Goal: Task Accomplishment & Management: Complete application form

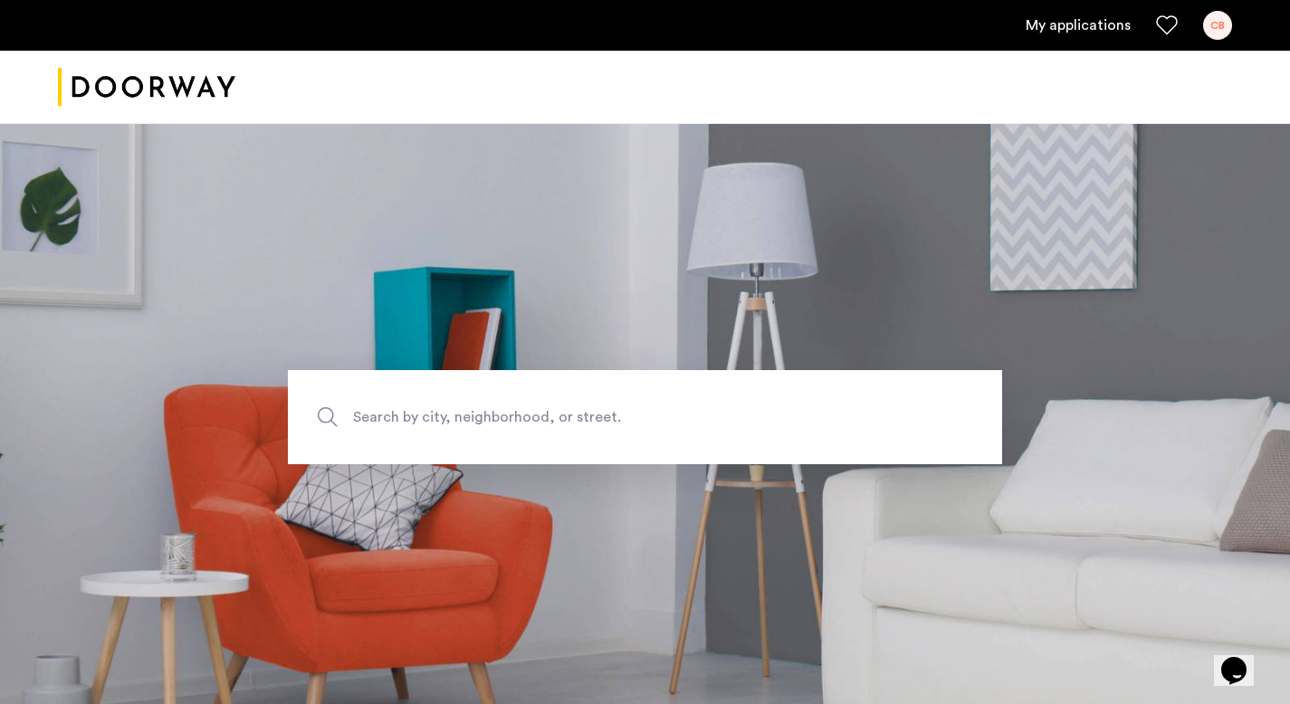
click at [1057, 39] on ul "My applications CB" at bounding box center [645, 25] width 1174 height 29
click at [1067, 26] on link "My applications" at bounding box center [1078, 25] width 105 height 22
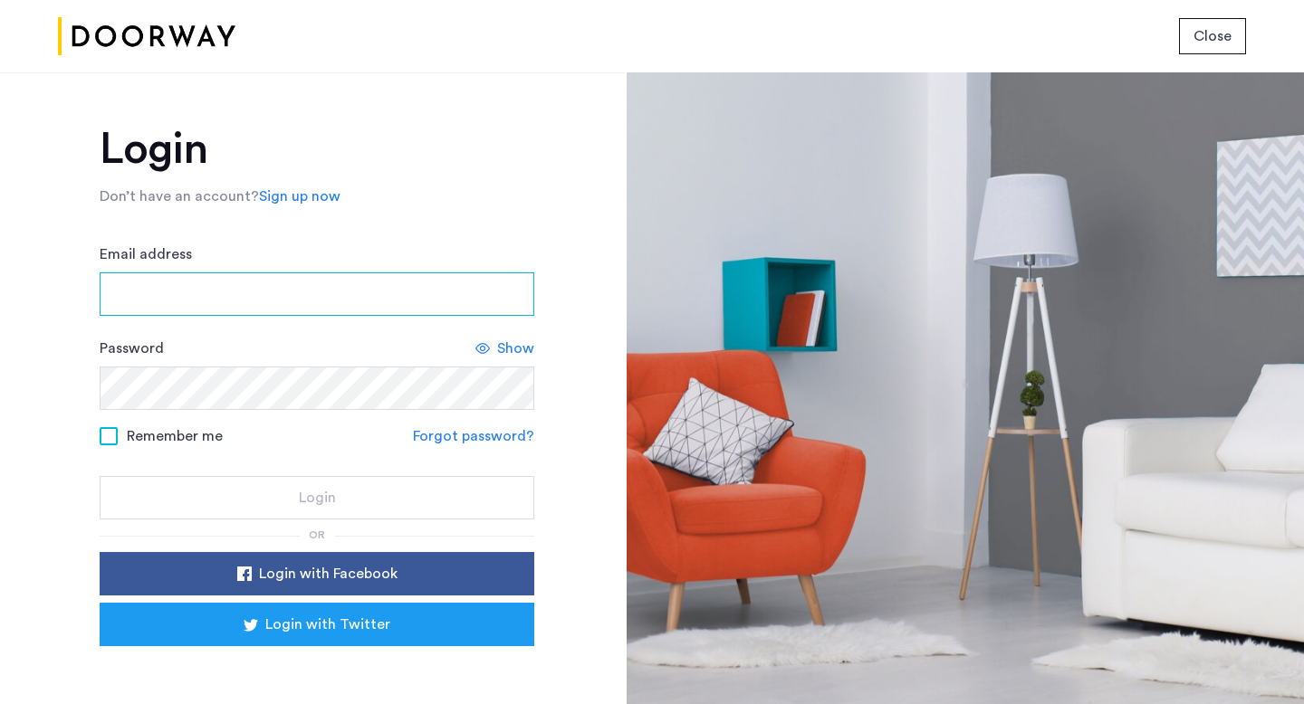
click at [314, 292] on input "Email address" at bounding box center [317, 294] width 435 height 43
type input "**********"
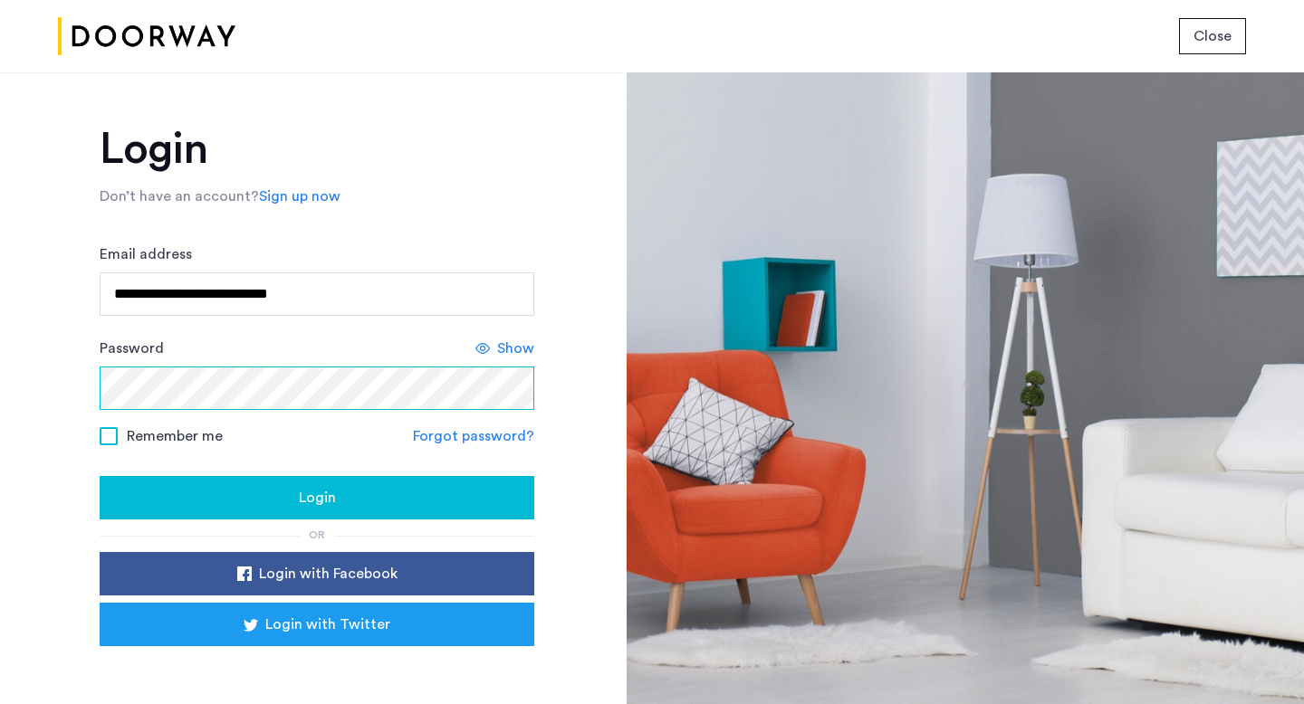
click at [100, 476] on button "Login" at bounding box center [317, 497] width 435 height 43
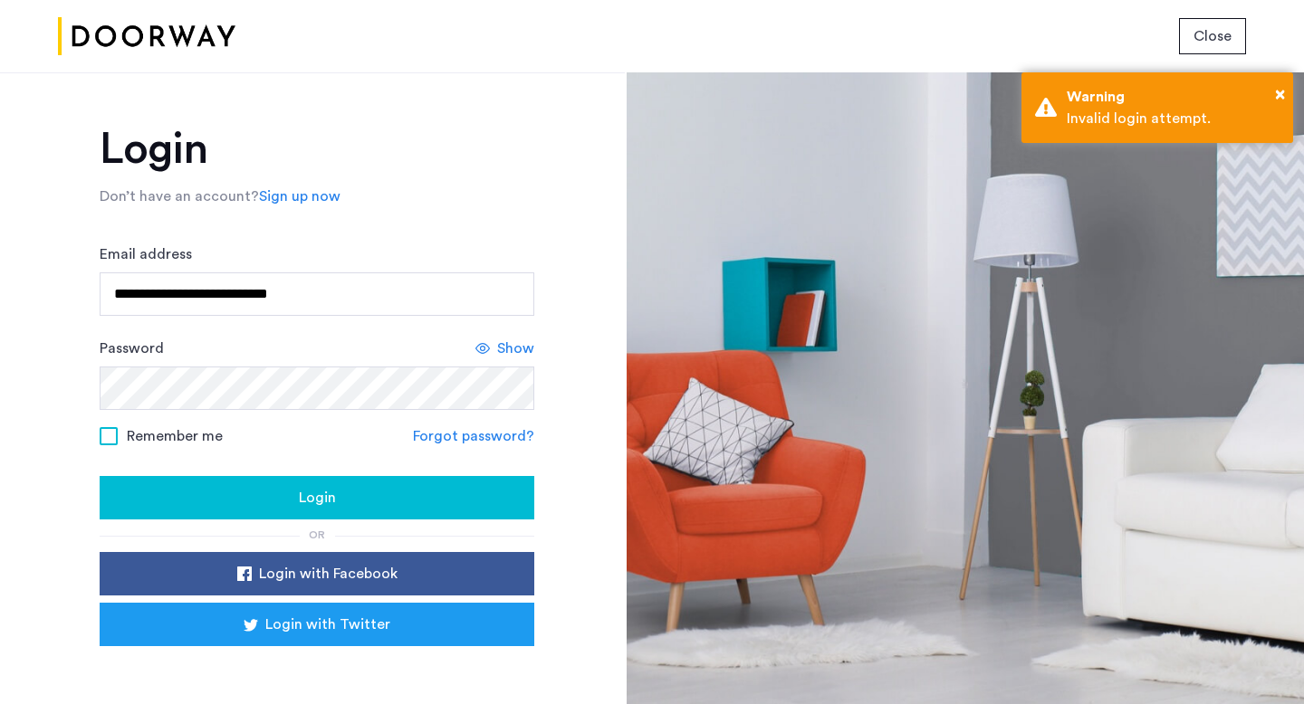
click at [139, 440] on span "Remember me" at bounding box center [175, 437] width 96 height 22
click at [514, 362] on div "Password Show" at bounding box center [317, 374] width 435 height 72
click at [516, 344] on span "Show" at bounding box center [515, 349] width 37 height 22
click at [100, 476] on button "Login" at bounding box center [317, 497] width 435 height 43
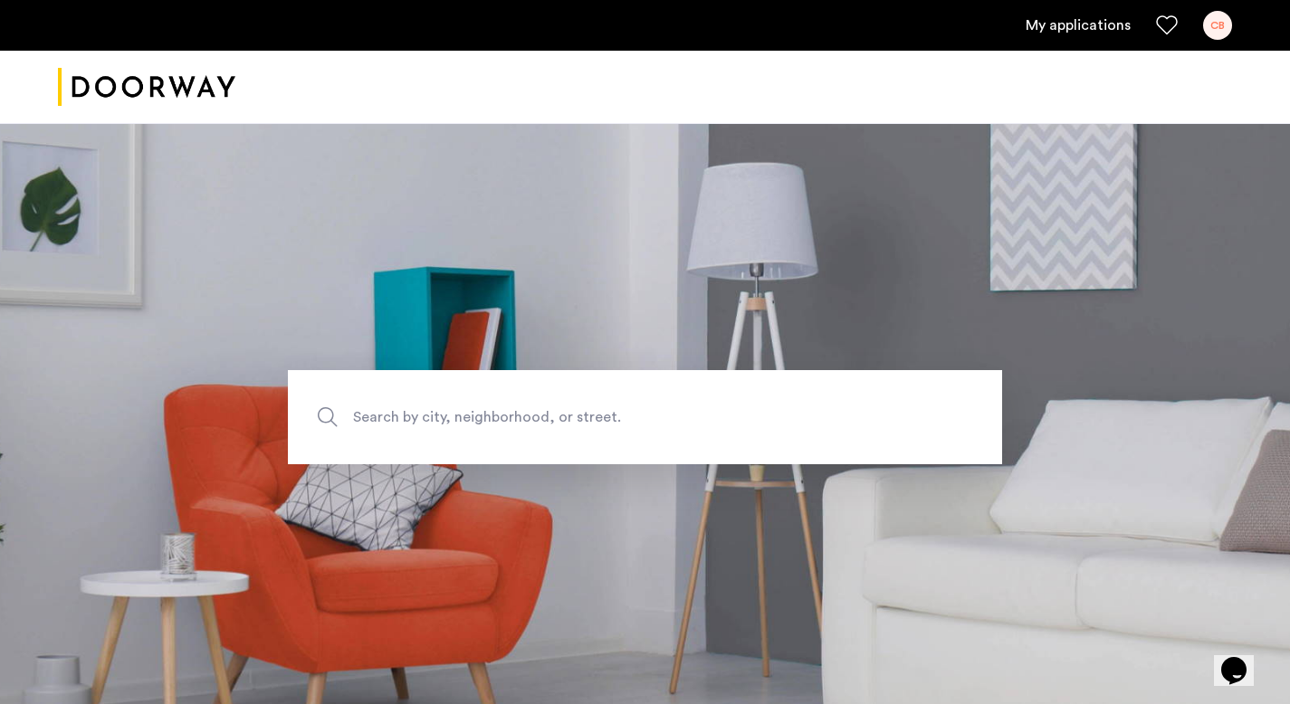
click at [1089, 25] on link "My applications" at bounding box center [1078, 25] width 105 height 22
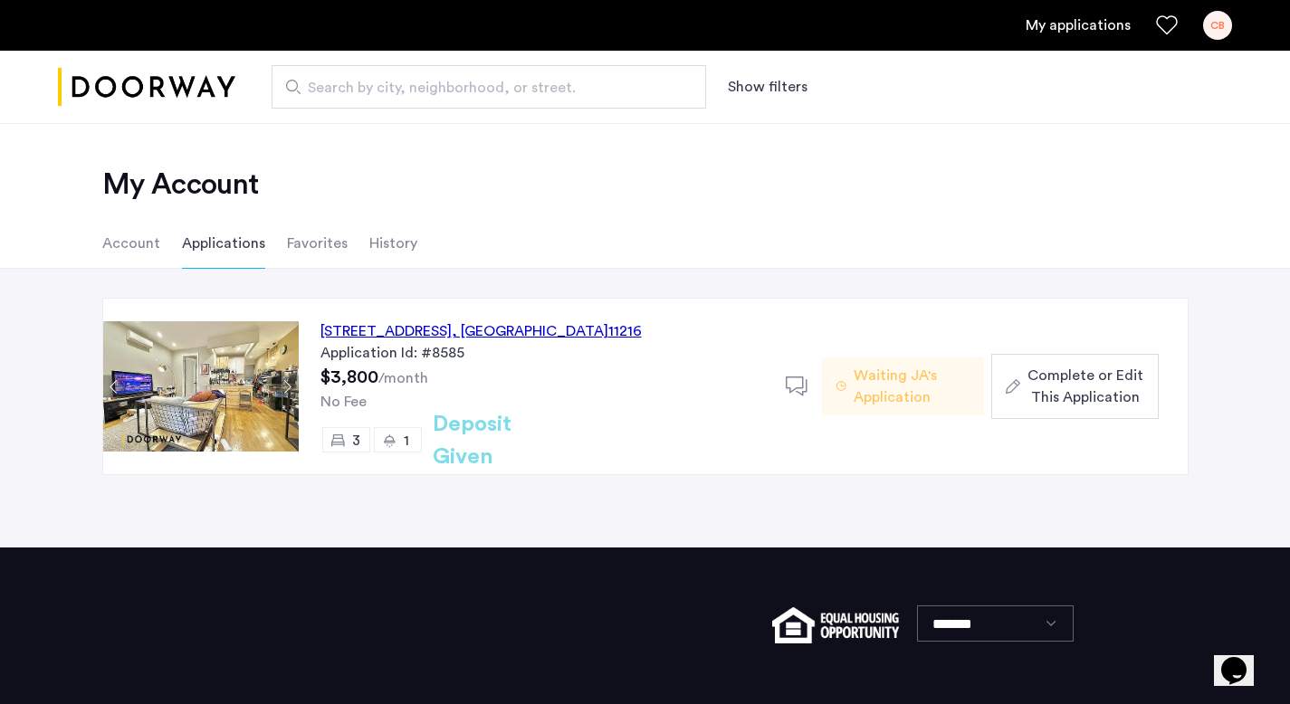
click at [487, 334] on div "692 Saint Marks Avenue, Unit 2F, Brooklyn , NY 11216" at bounding box center [481, 332] width 321 height 22
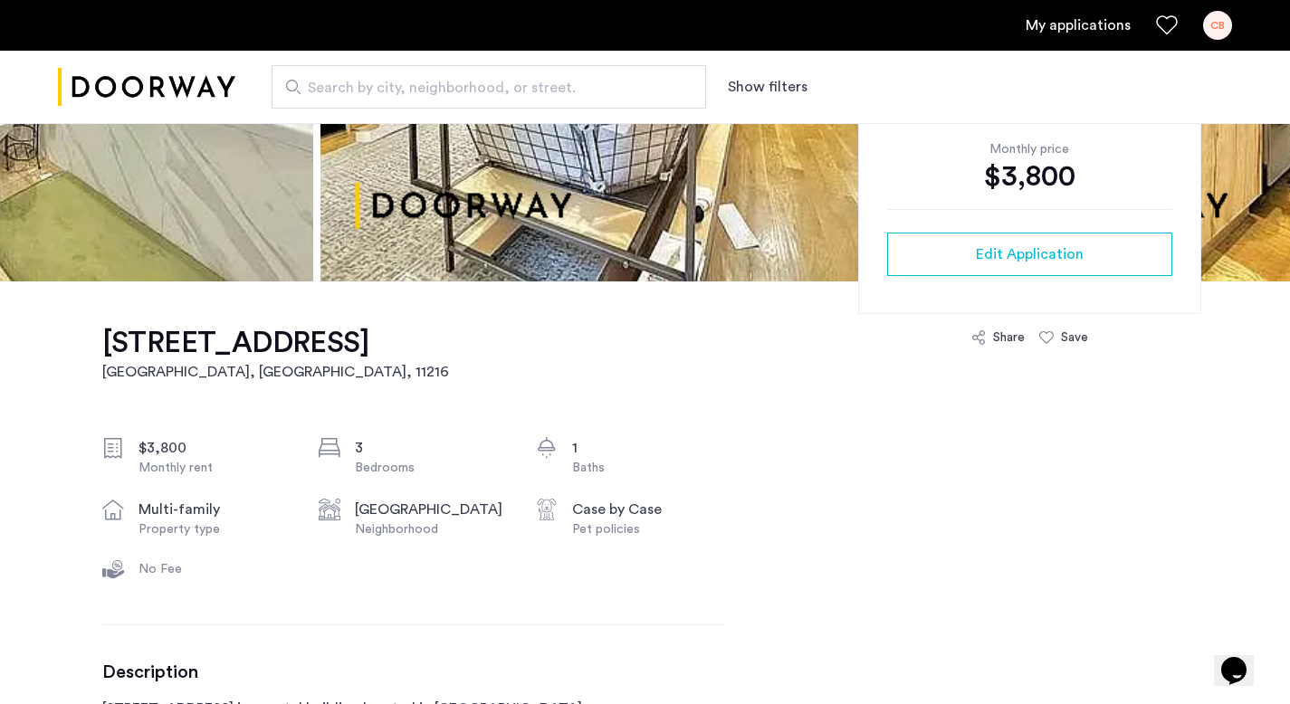
scroll to position [500, 0]
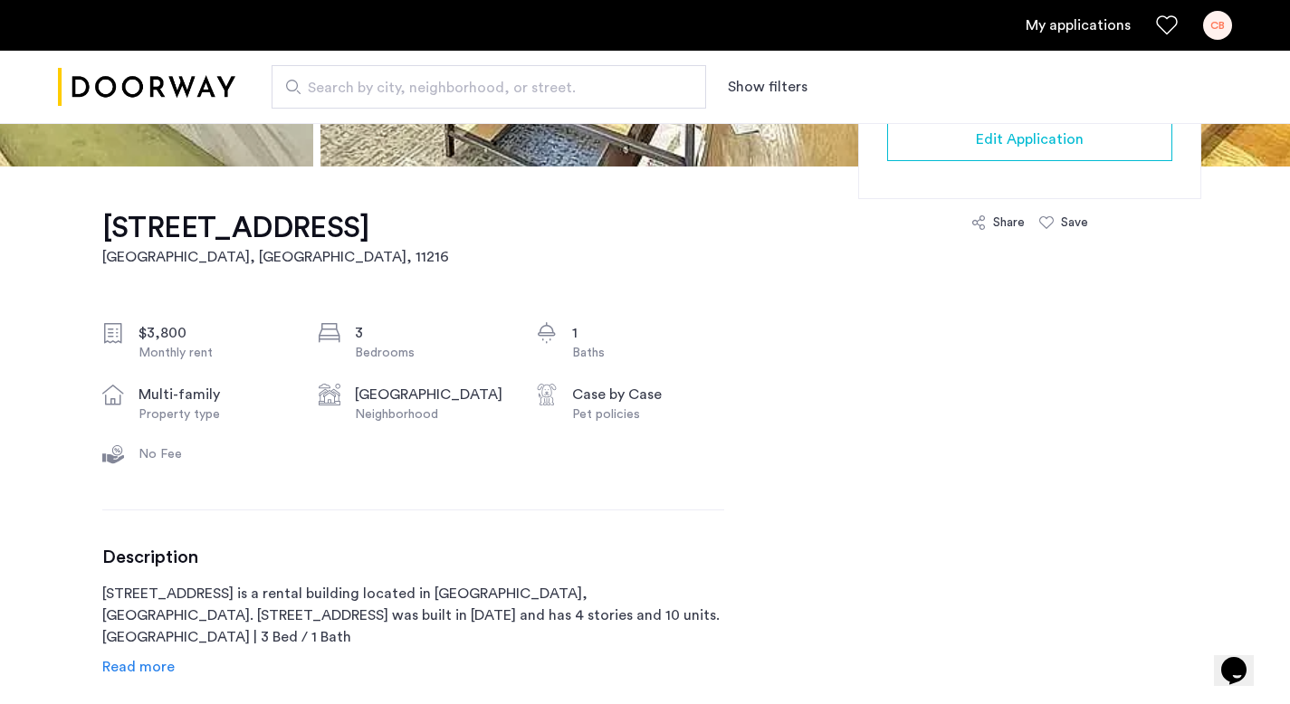
click at [1058, 146] on span "Edit Application" at bounding box center [1030, 140] width 108 height 22
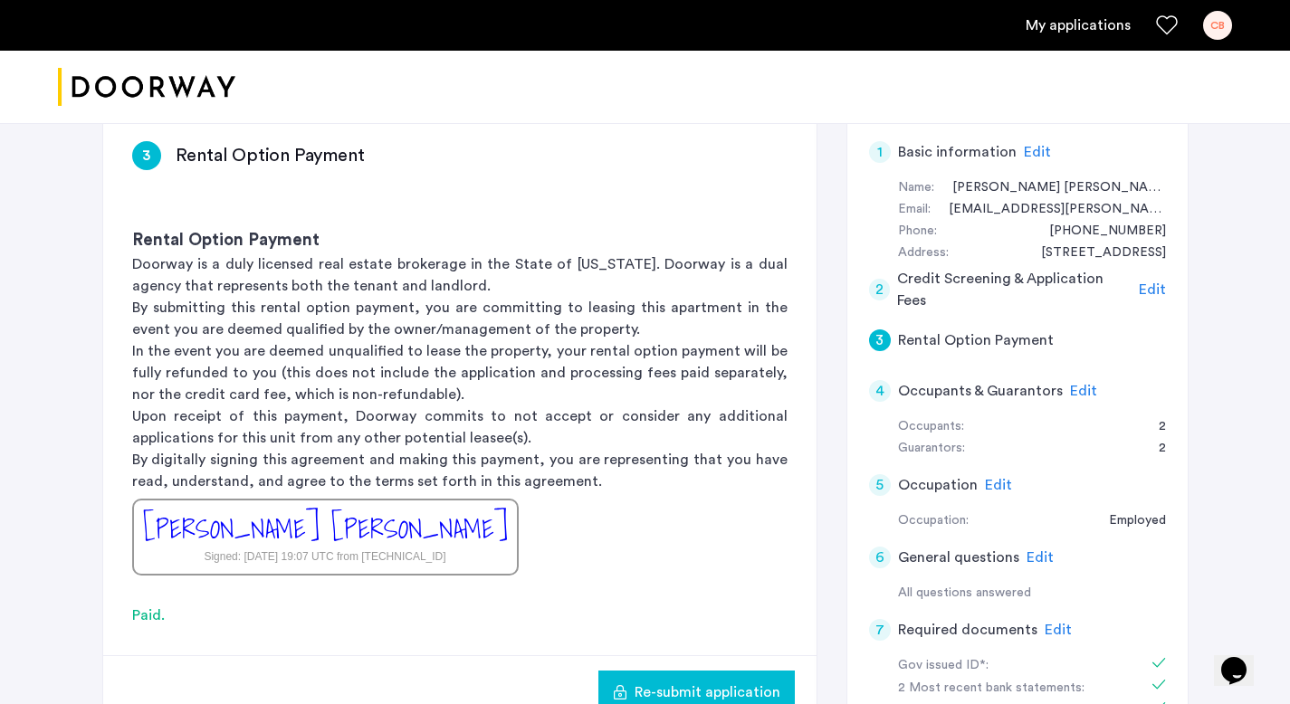
scroll to position [360, 0]
click at [1079, 383] on span "Edit" at bounding box center [1083, 390] width 27 height 14
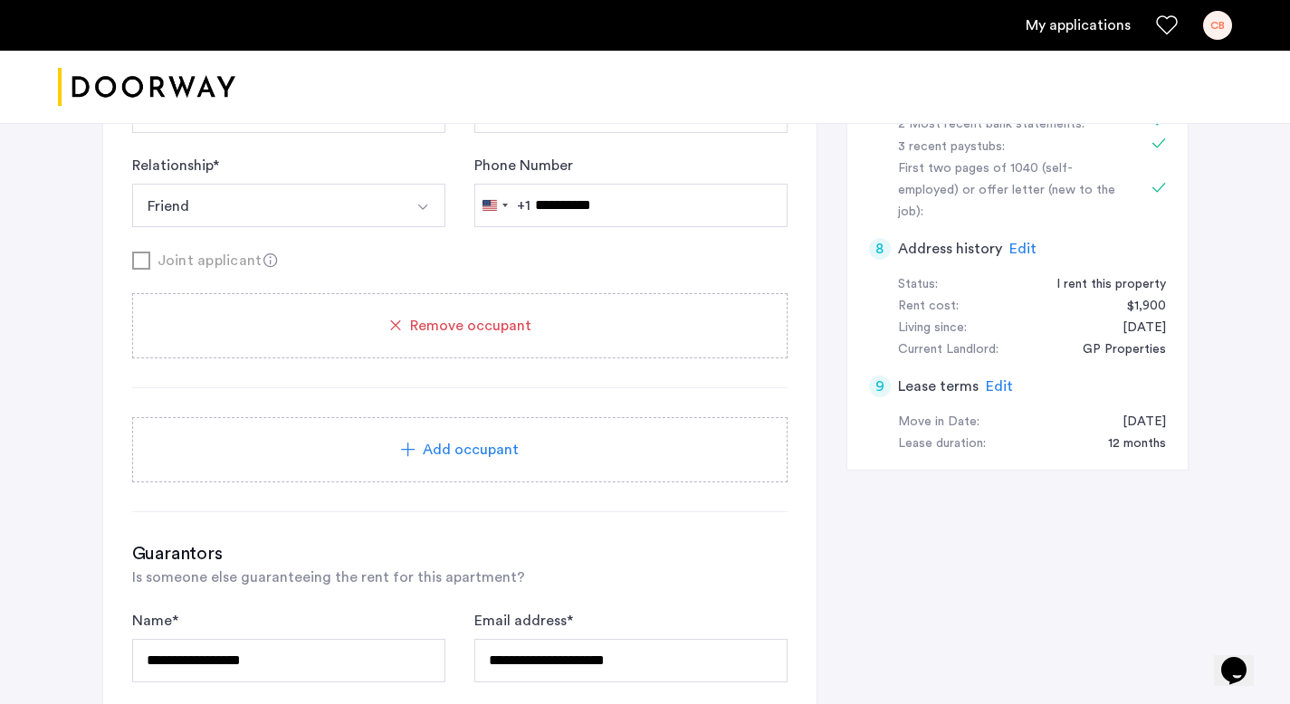
scroll to position [938, 0]
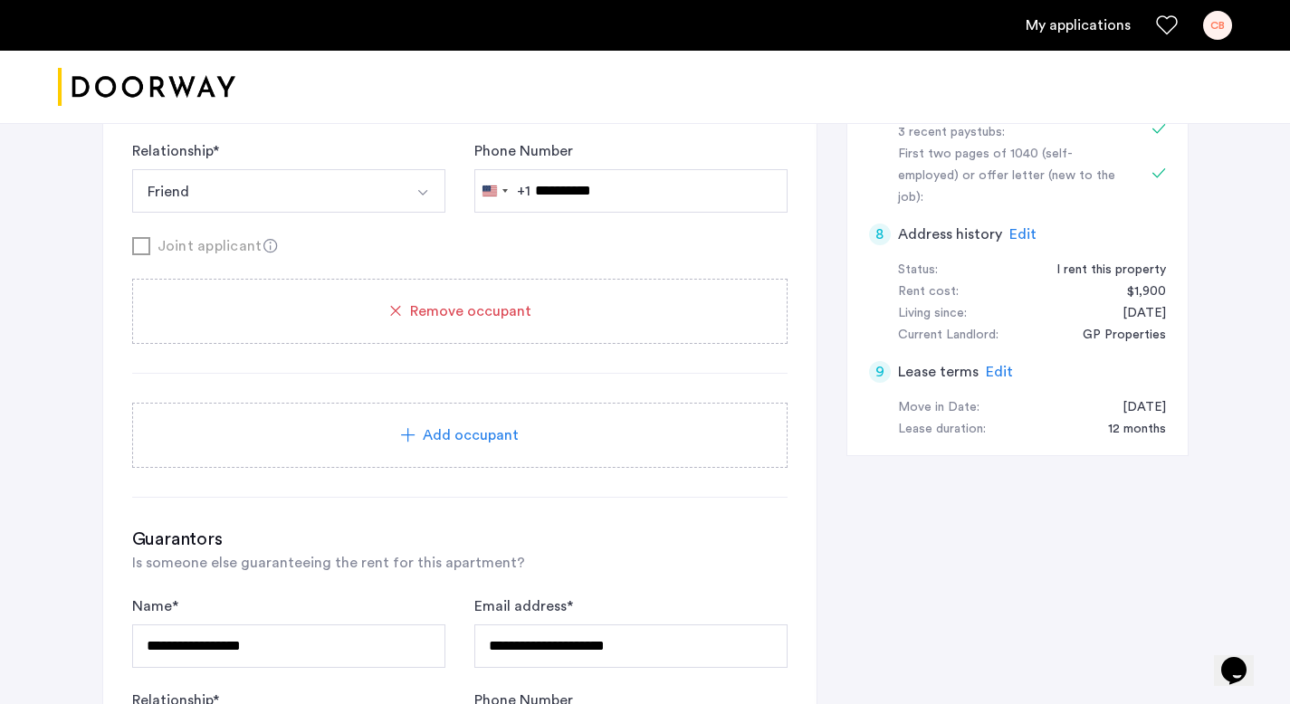
click at [407, 428] on icon at bounding box center [408, 435] width 14 height 14
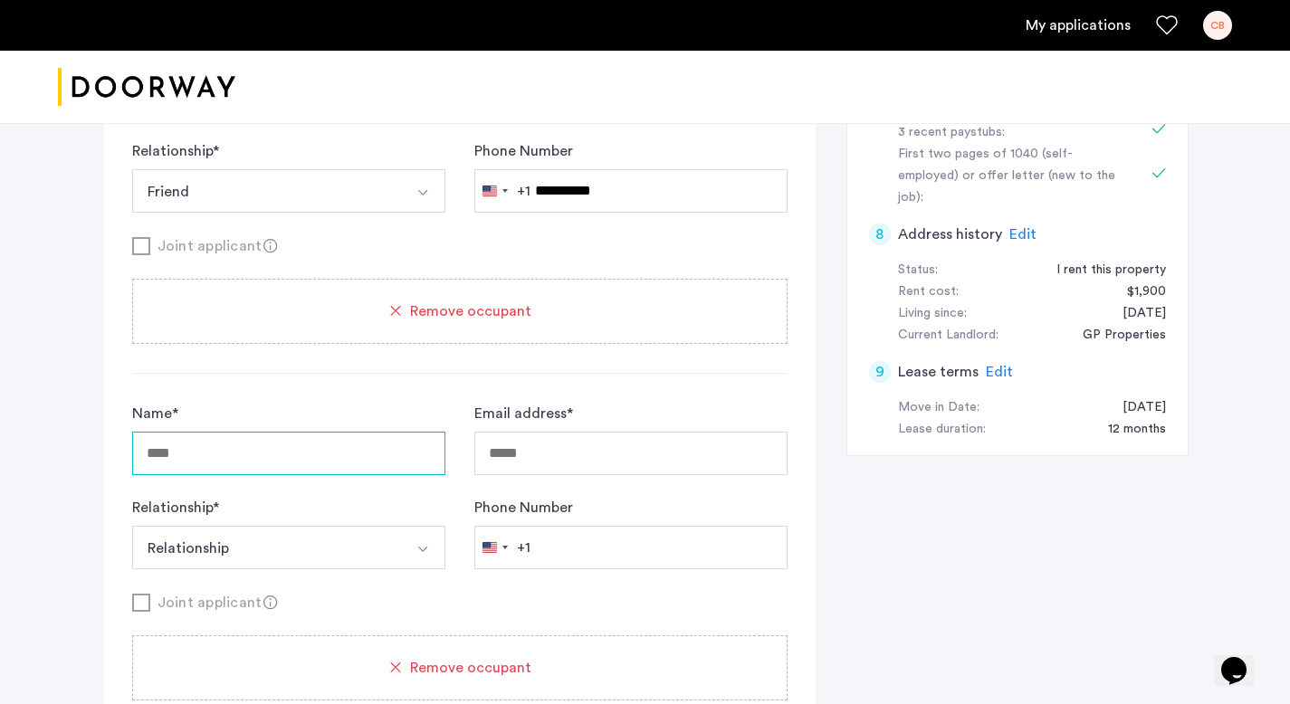
click at [300, 432] on input "Name *" at bounding box center [288, 453] width 313 height 43
type input "**********"
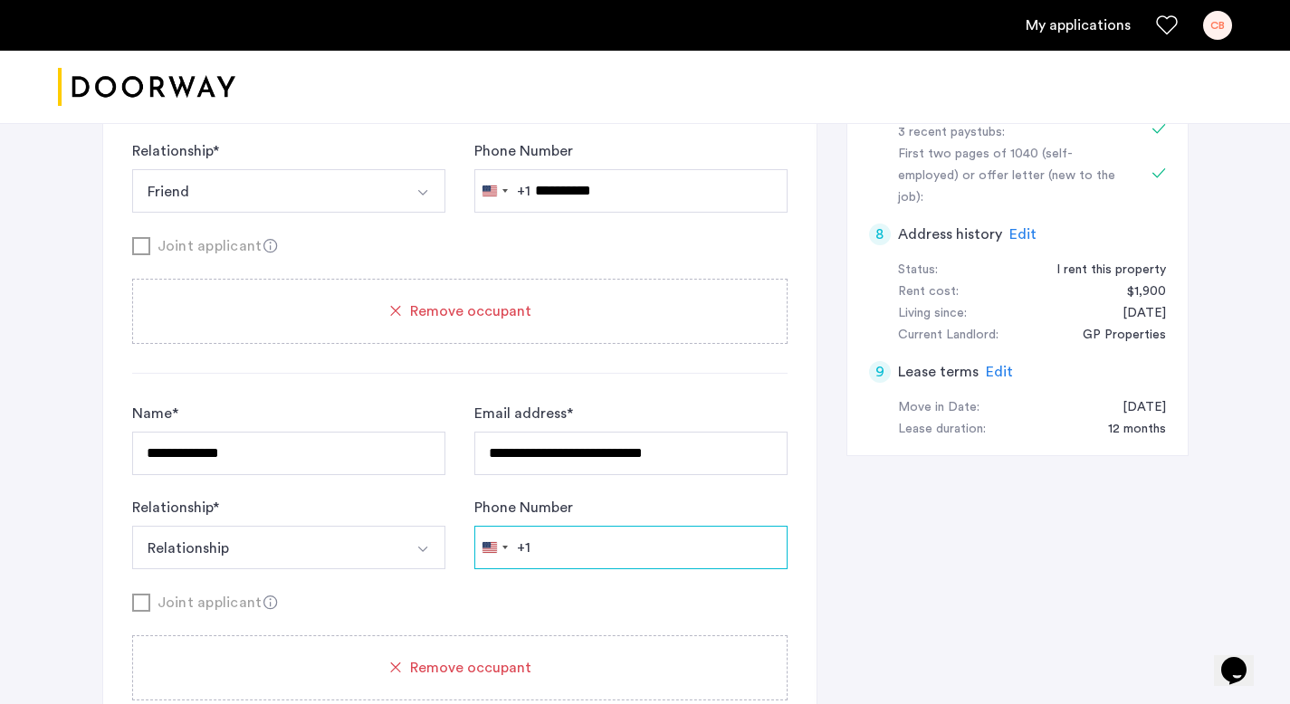
type input "**********"
click at [293, 526] on button "Relationship" at bounding box center [267, 547] width 271 height 43
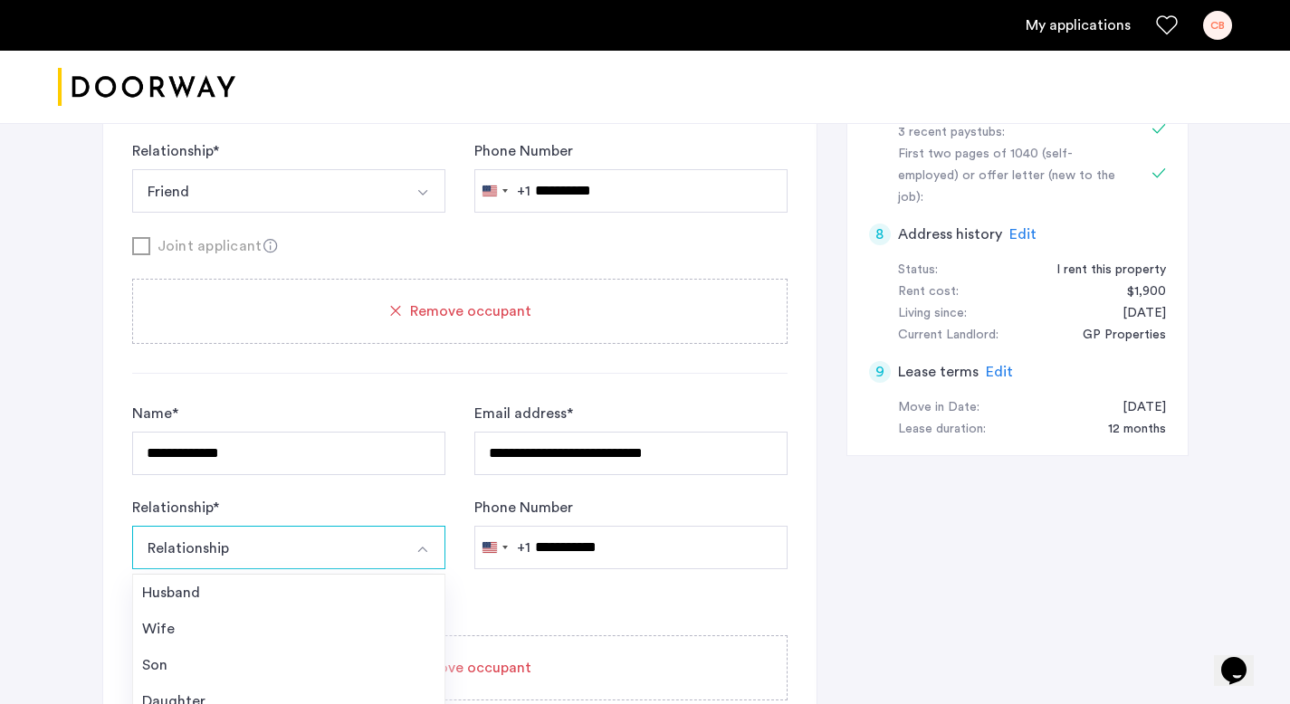
scroll to position [65, 0]
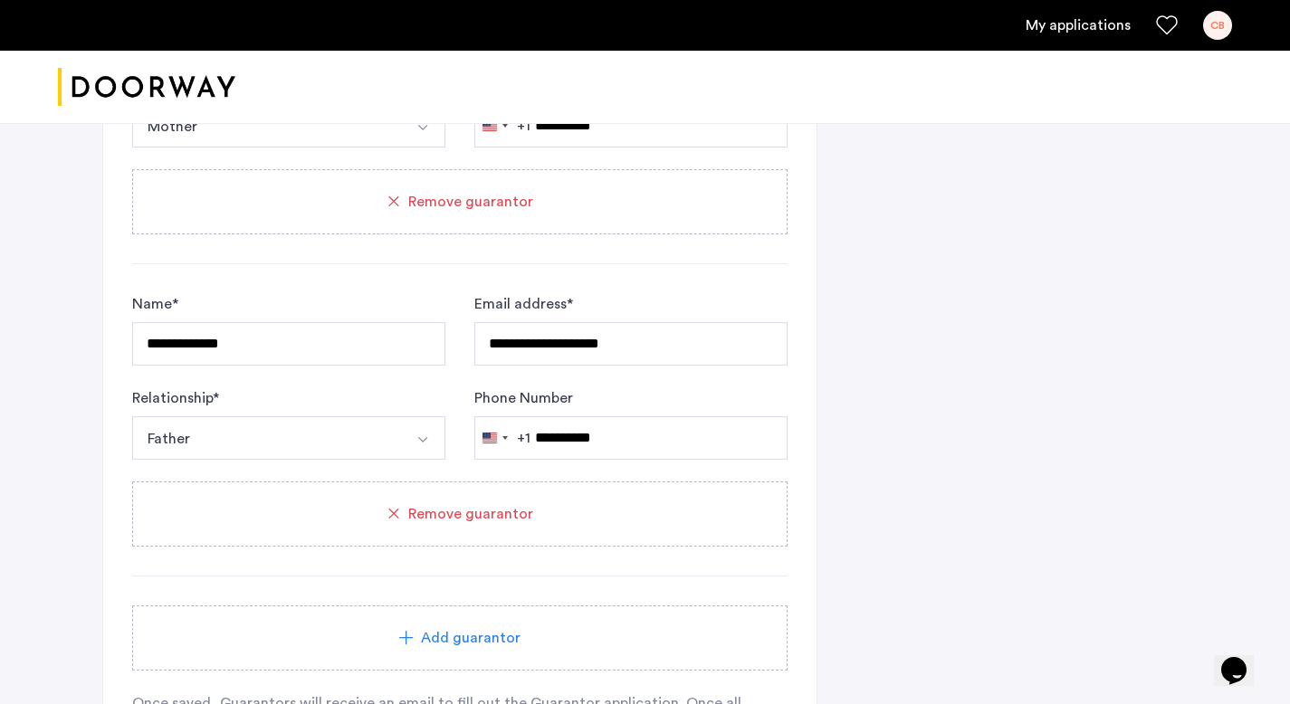
scroll to position [2306, 0]
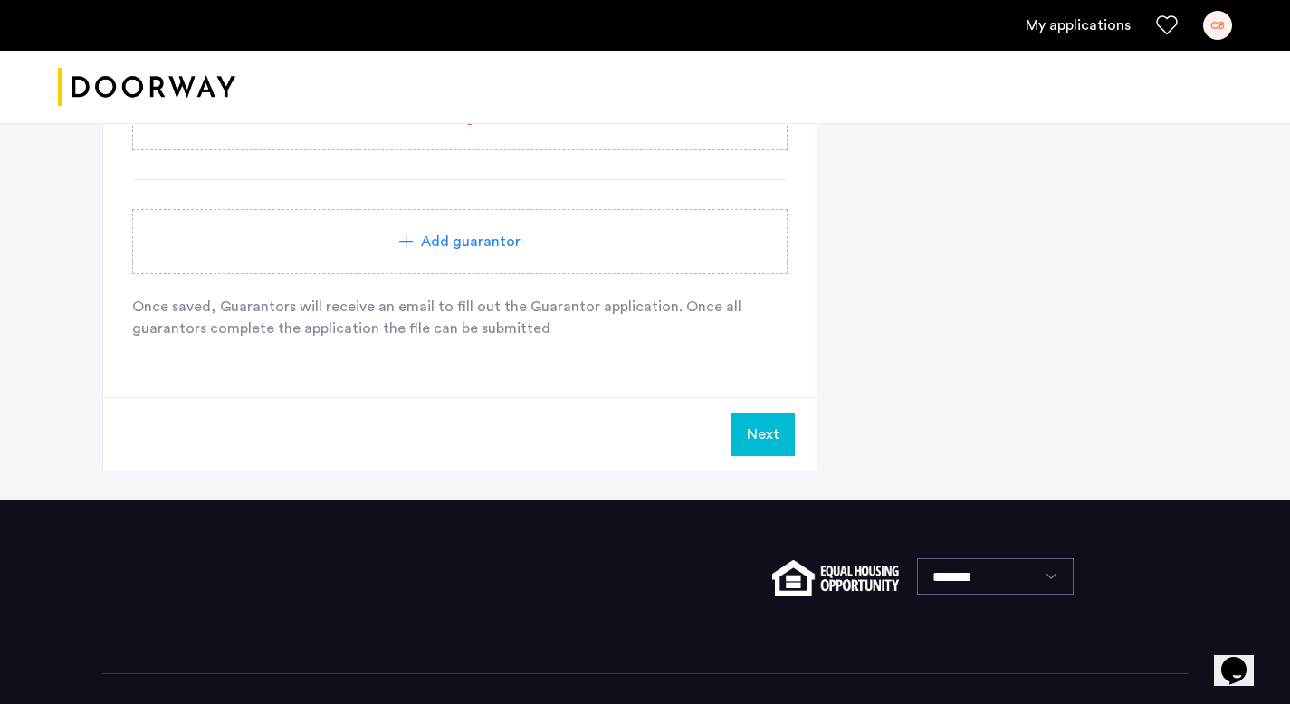
click at [749, 413] on button "Next" at bounding box center [763, 434] width 63 height 43
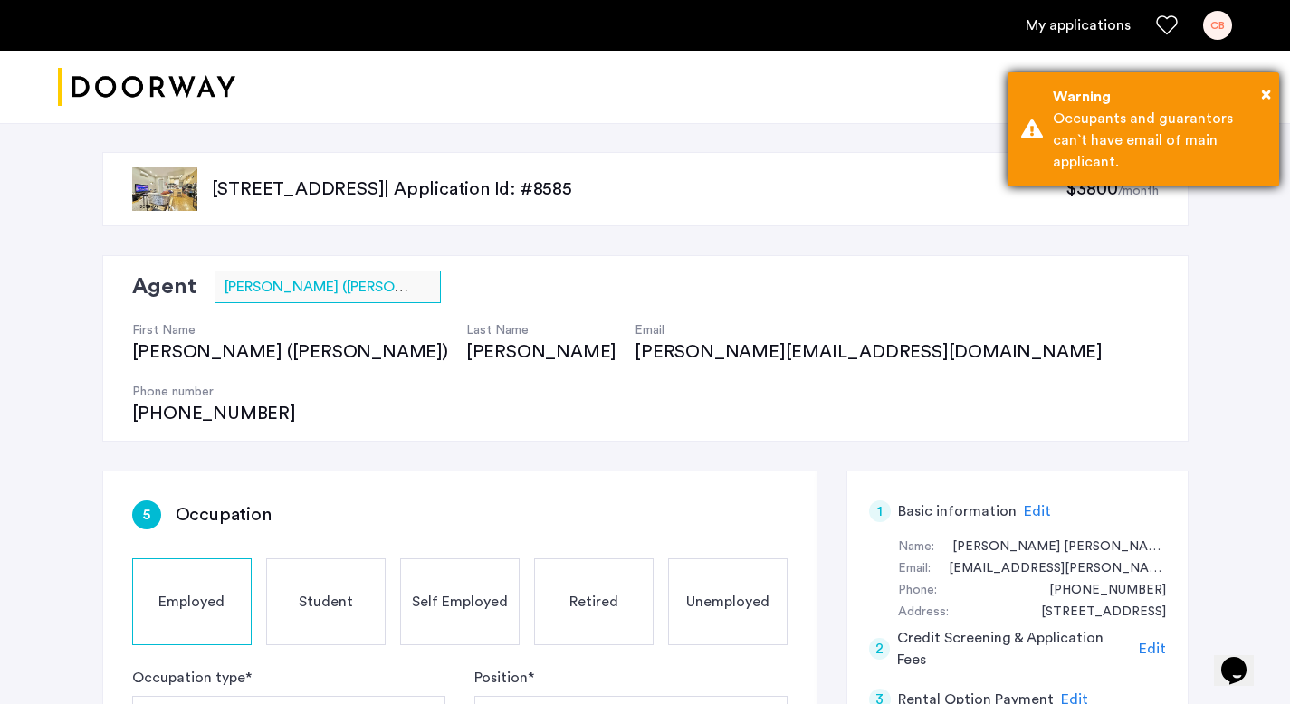
click at [1258, 89] on div "Warning" at bounding box center [1159, 97] width 213 height 22
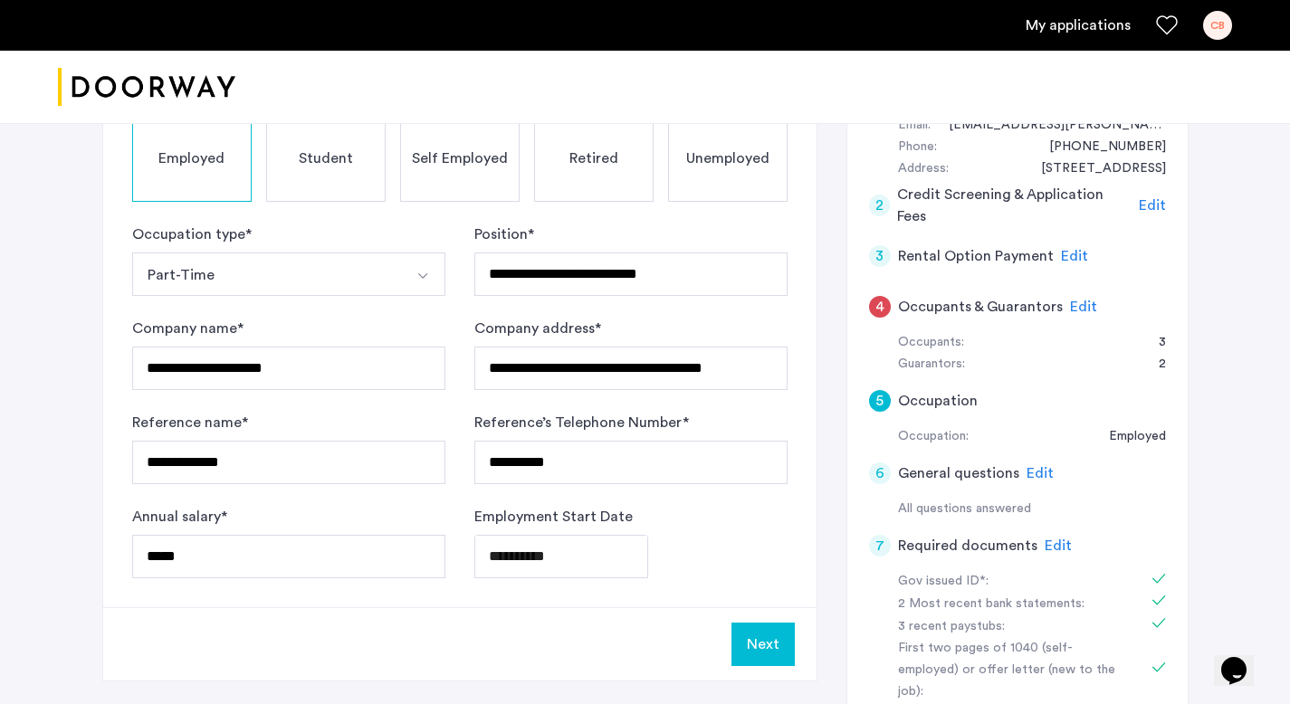
scroll to position [456, 0]
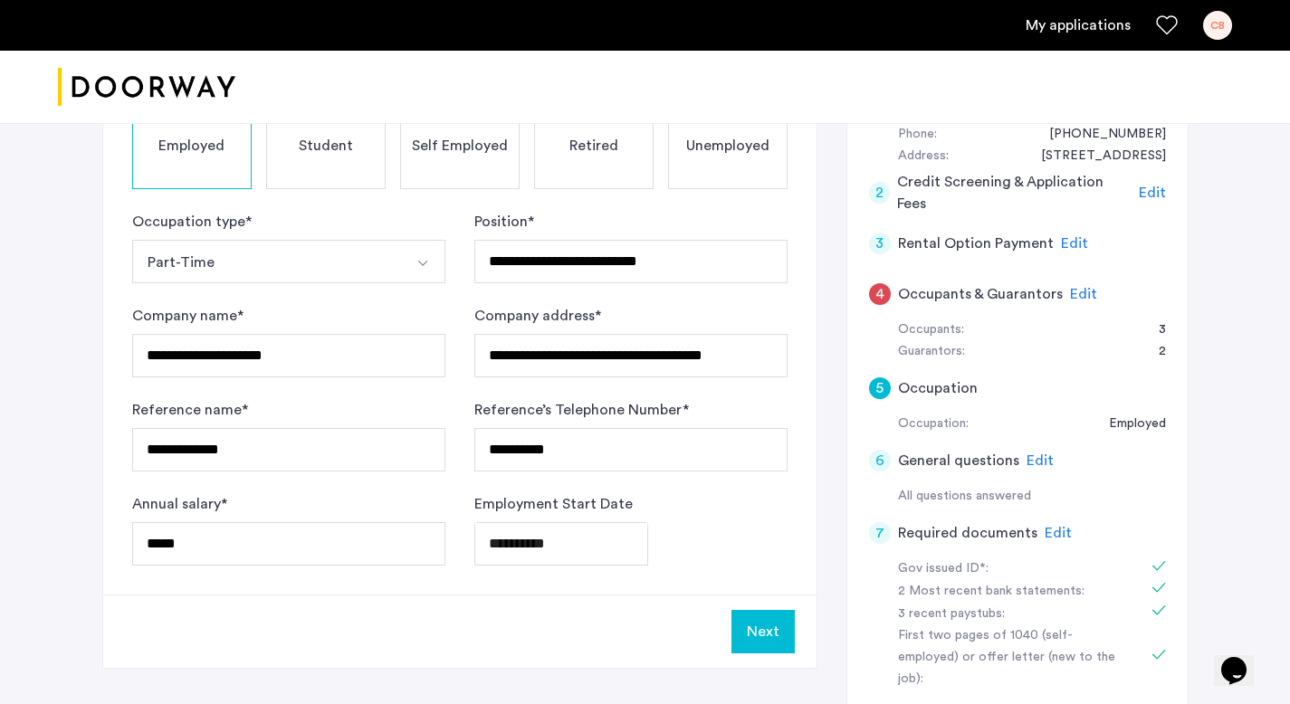
click at [1084, 287] on span "Edit" at bounding box center [1083, 294] width 27 height 14
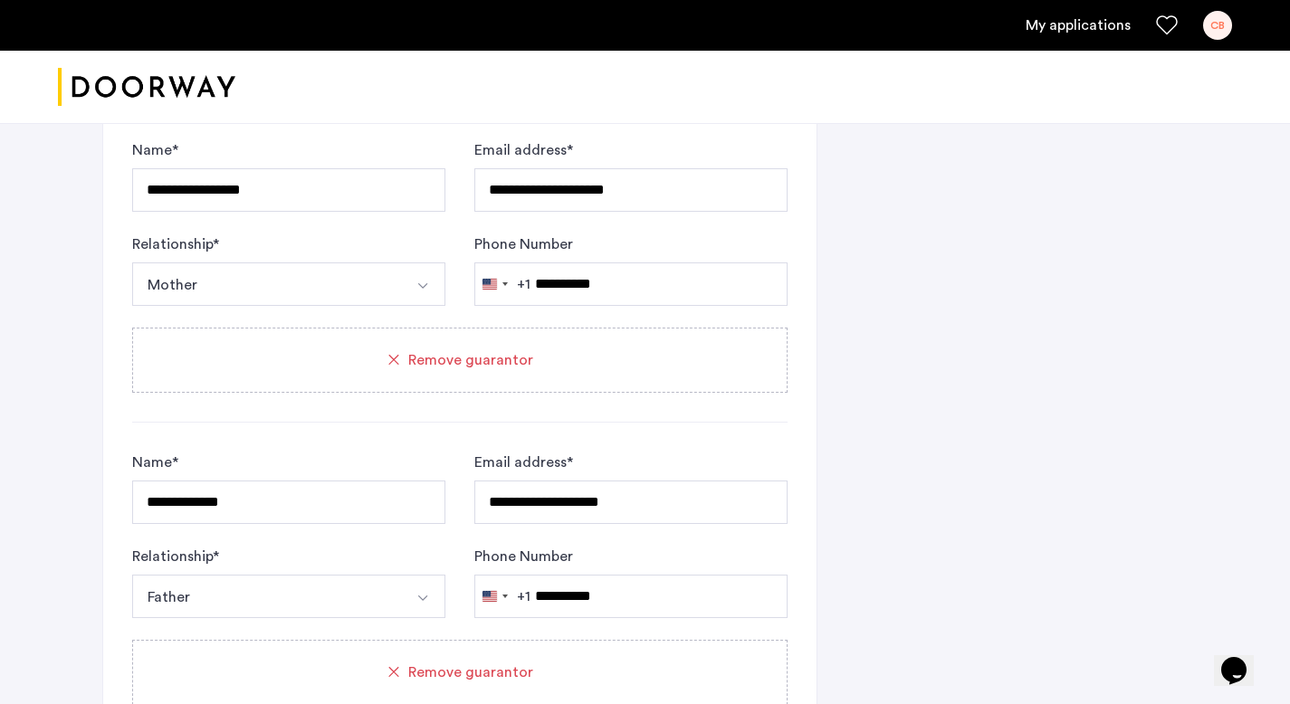
scroll to position [1766, 0]
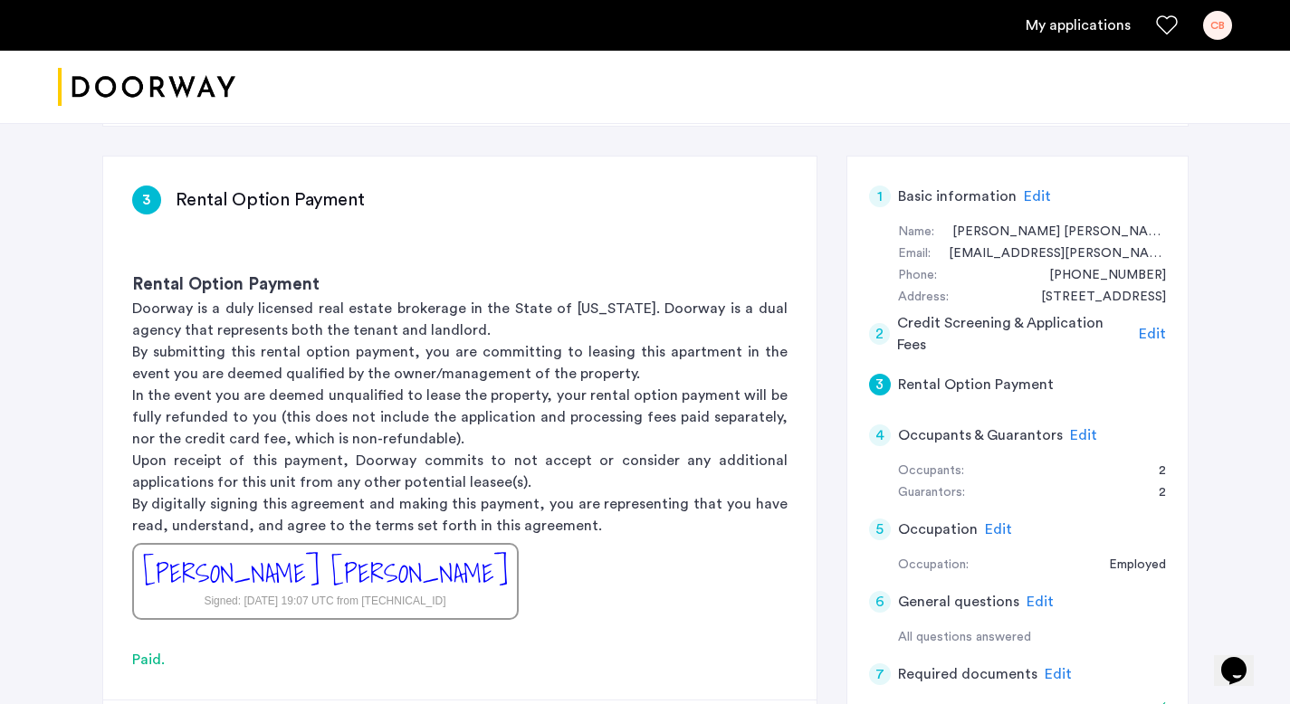
scroll to position [526, 0]
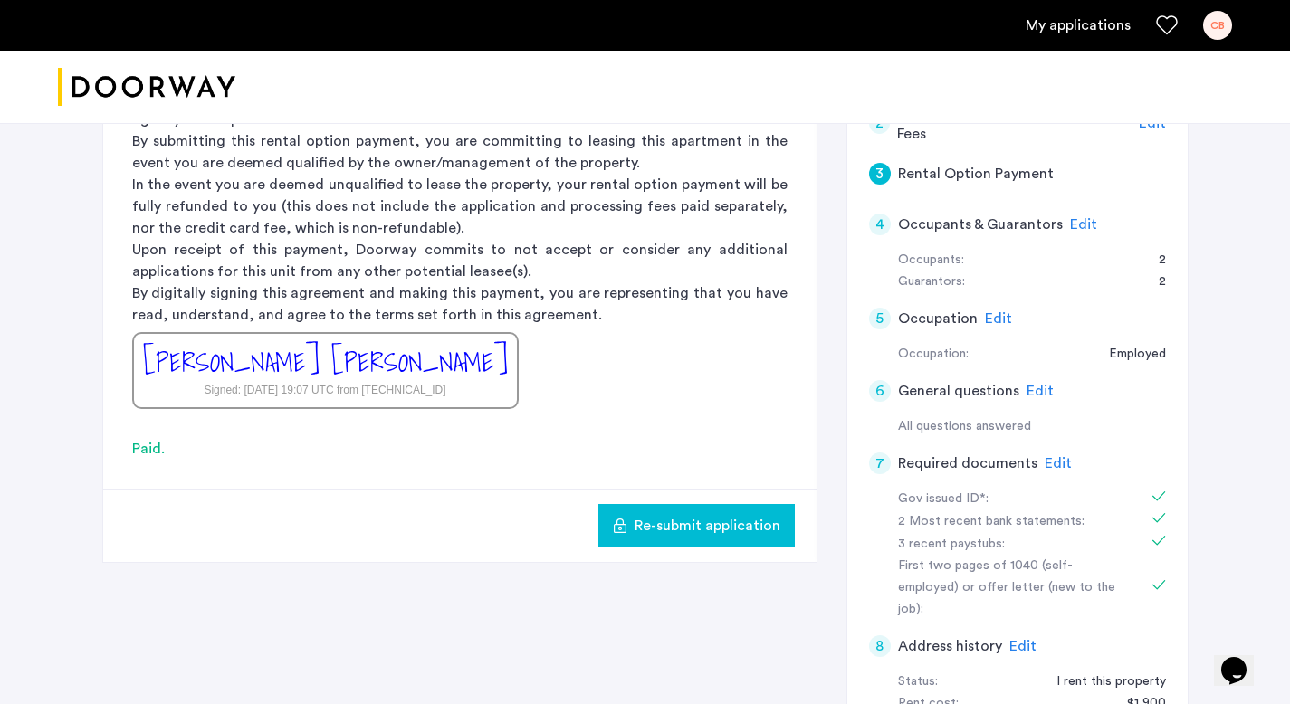
click at [1074, 217] on span "Edit" at bounding box center [1083, 224] width 27 height 14
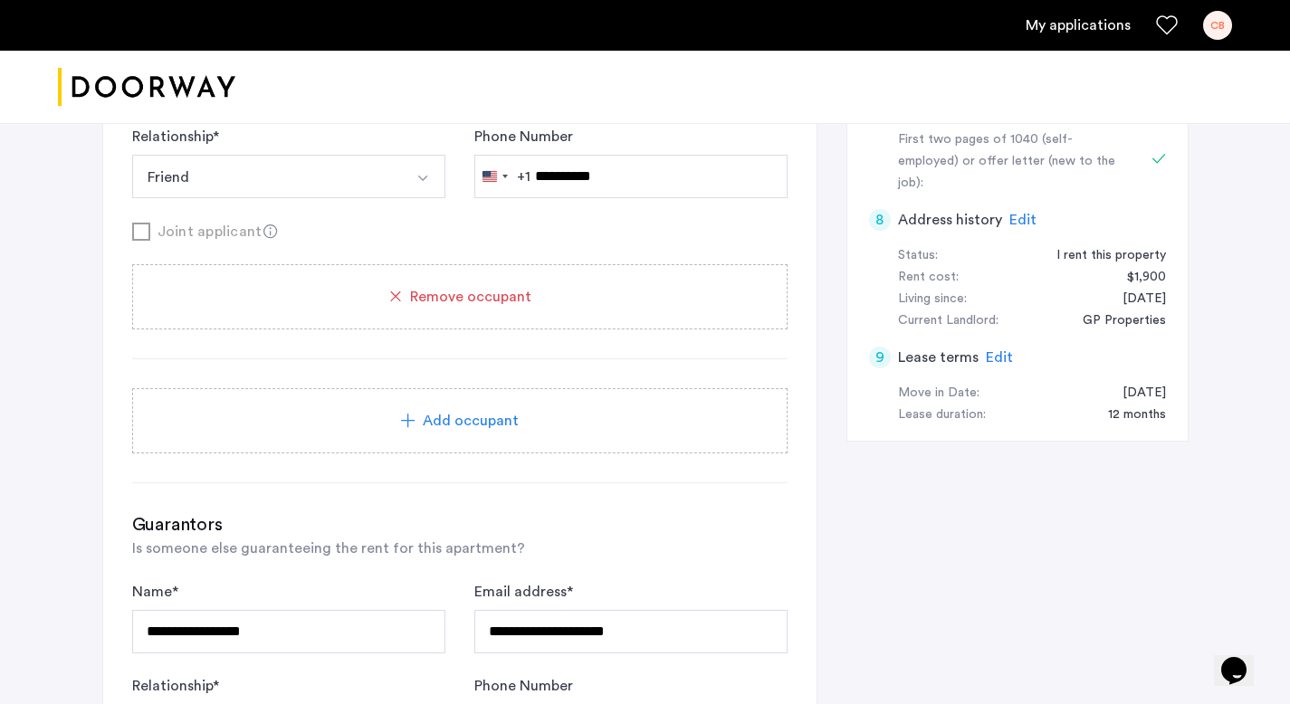
scroll to position [941, 0]
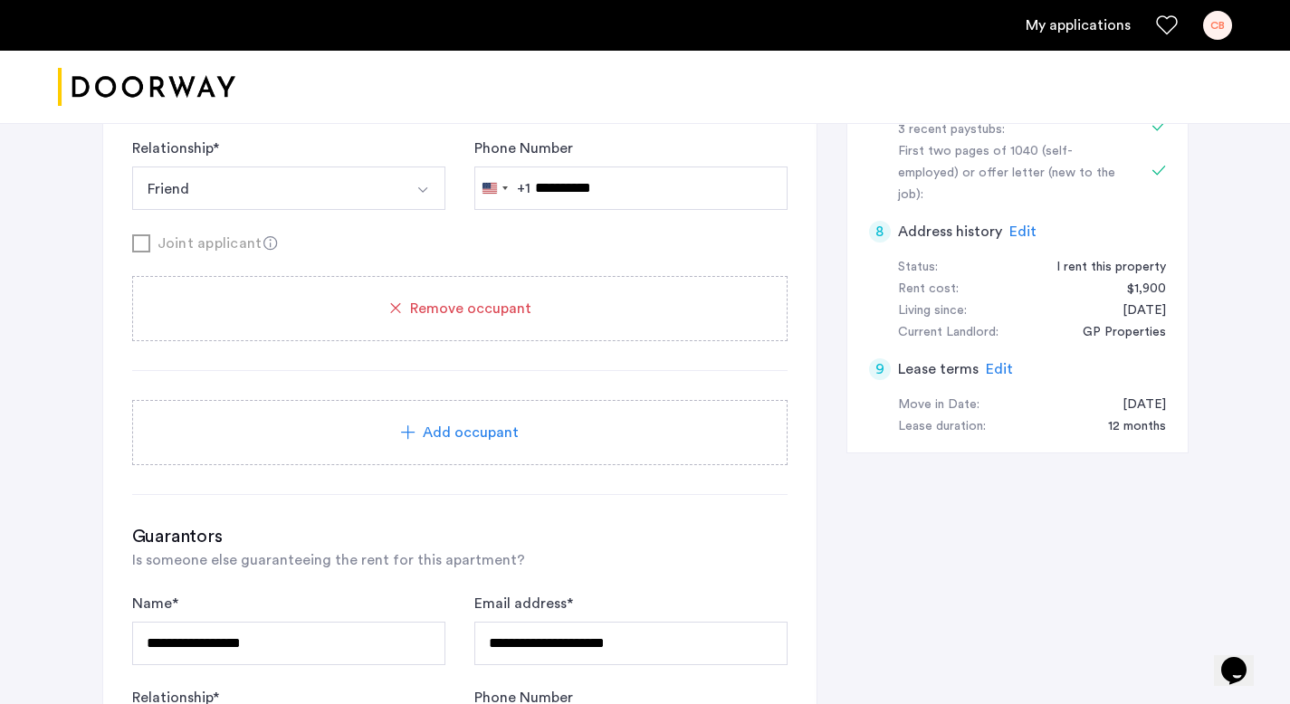
click at [542, 422] on div "Add occupant" at bounding box center [460, 433] width 612 height 22
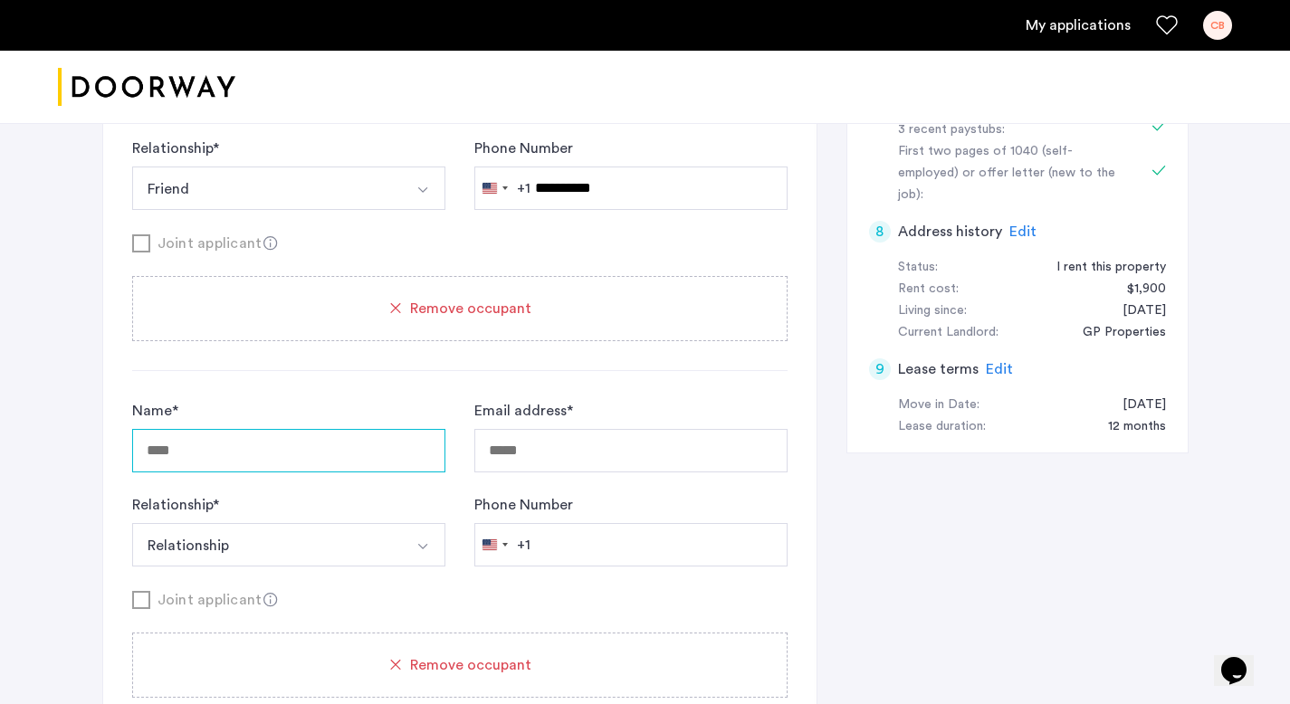
click at [250, 412] on div "Name * Email address * Relationship * Relationship Husband Wife Son Daughter Mo…" at bounding box center [460, 483] width 656 height 167
type input "**********"
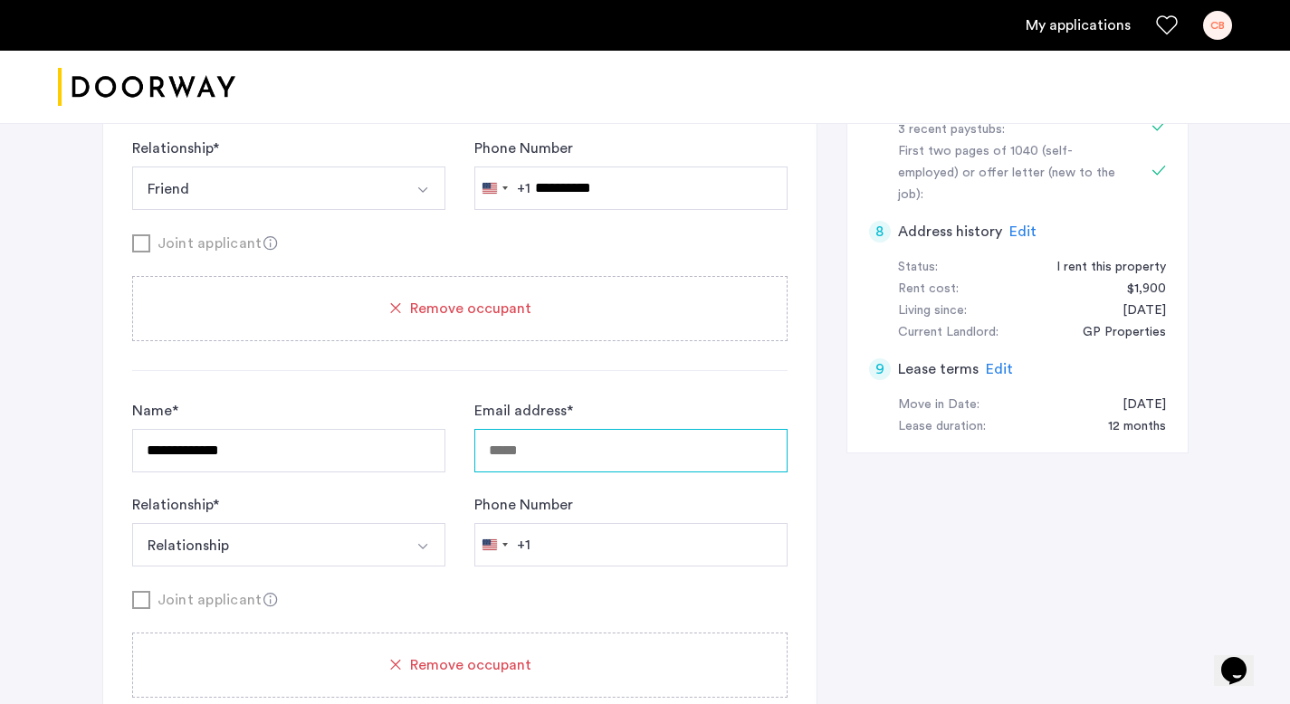
type input "**********"
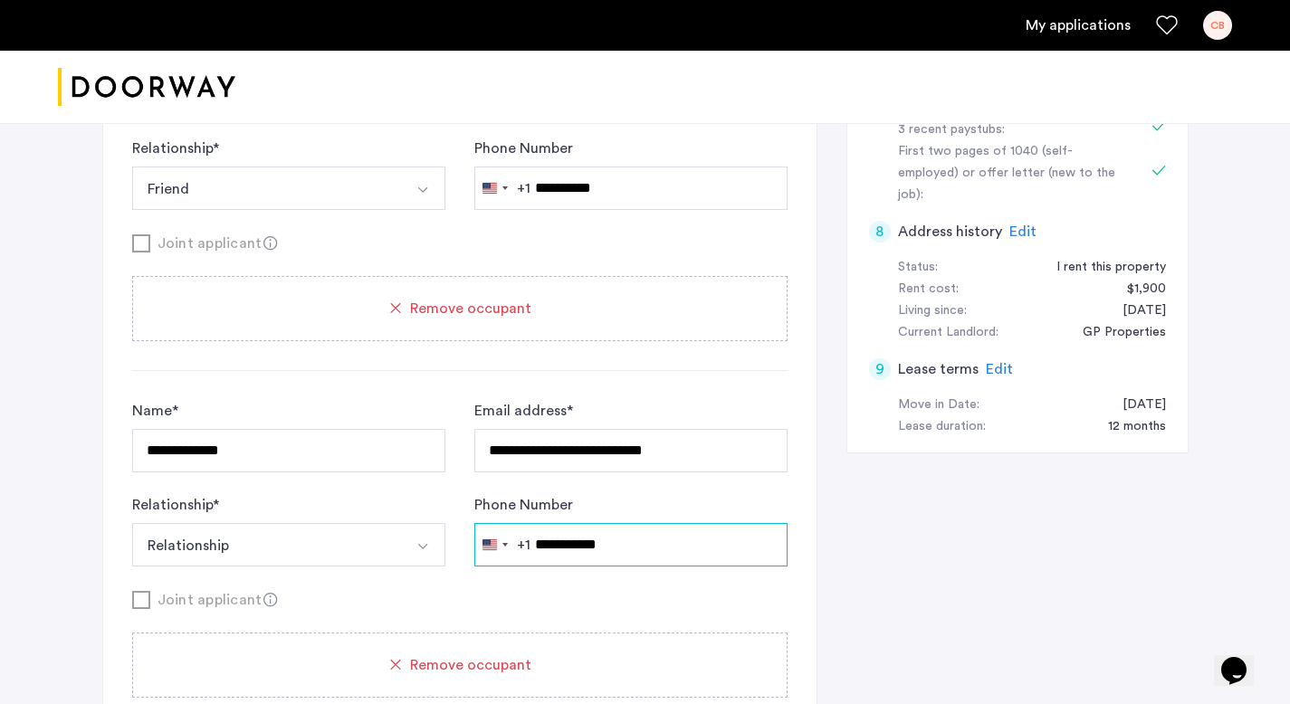
click at [537, 523] on input "**********" at bounding box center [630, 544] width 313 height 43
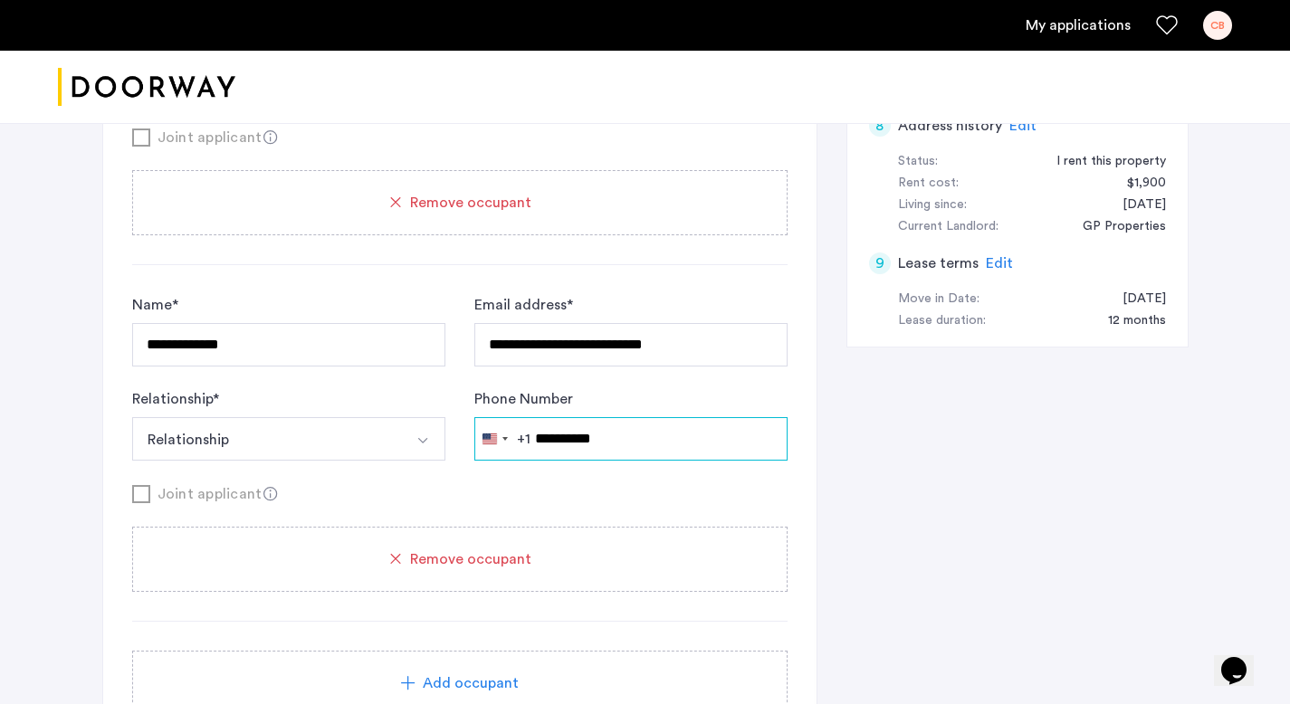
scroll to position [1066, 0]
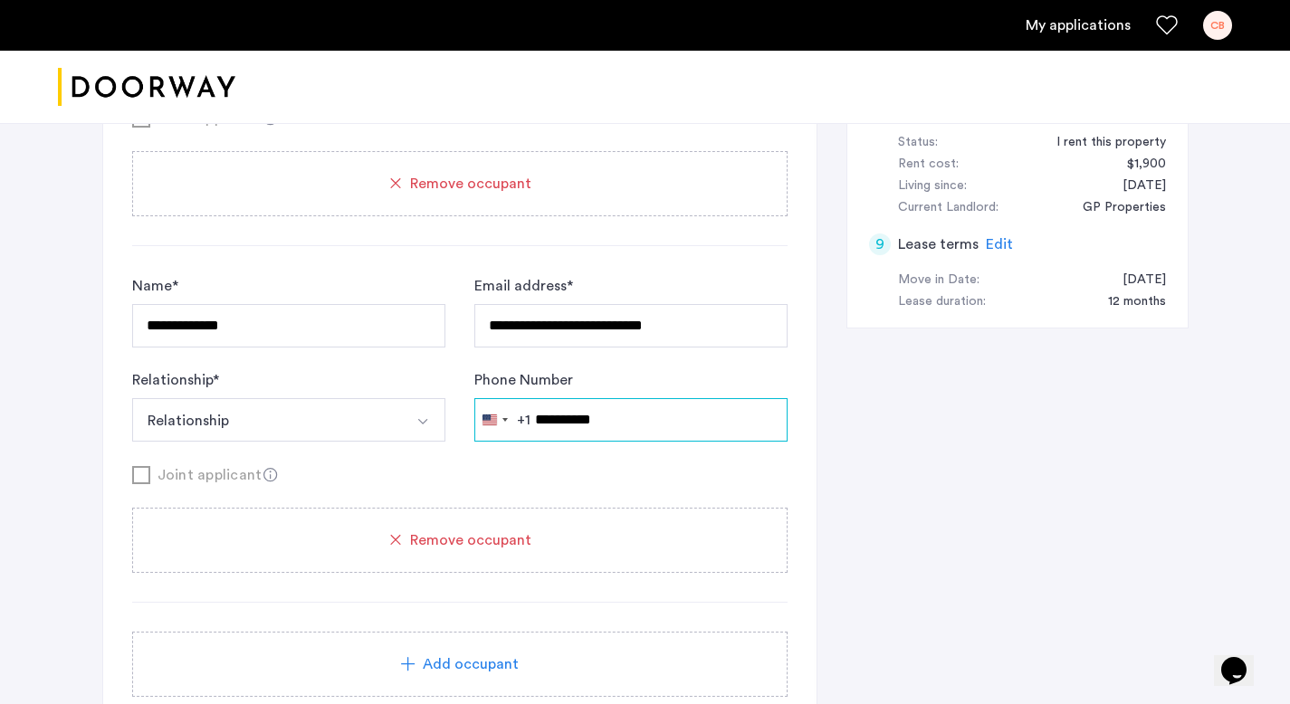
type input "**********"
click at [409, 398] on button "Select option" at bounding box center [423, 419] width 43 height 43
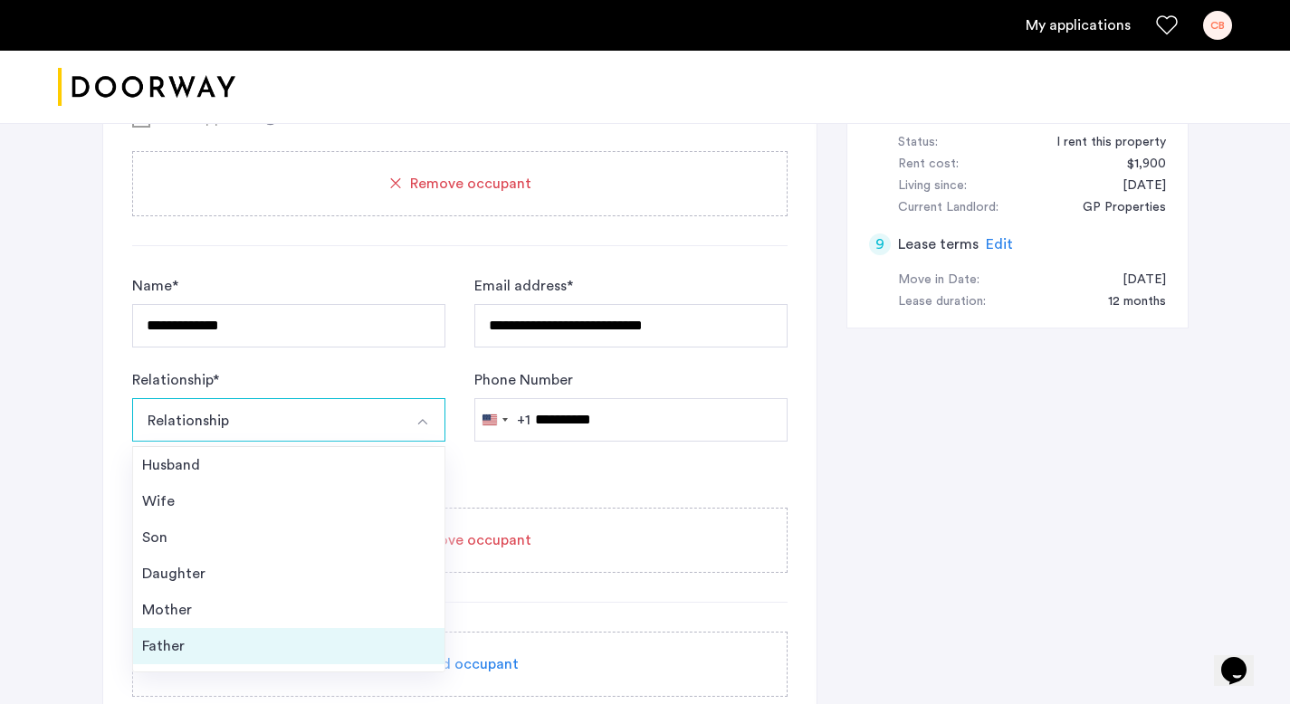
scroll to position [65, 0]
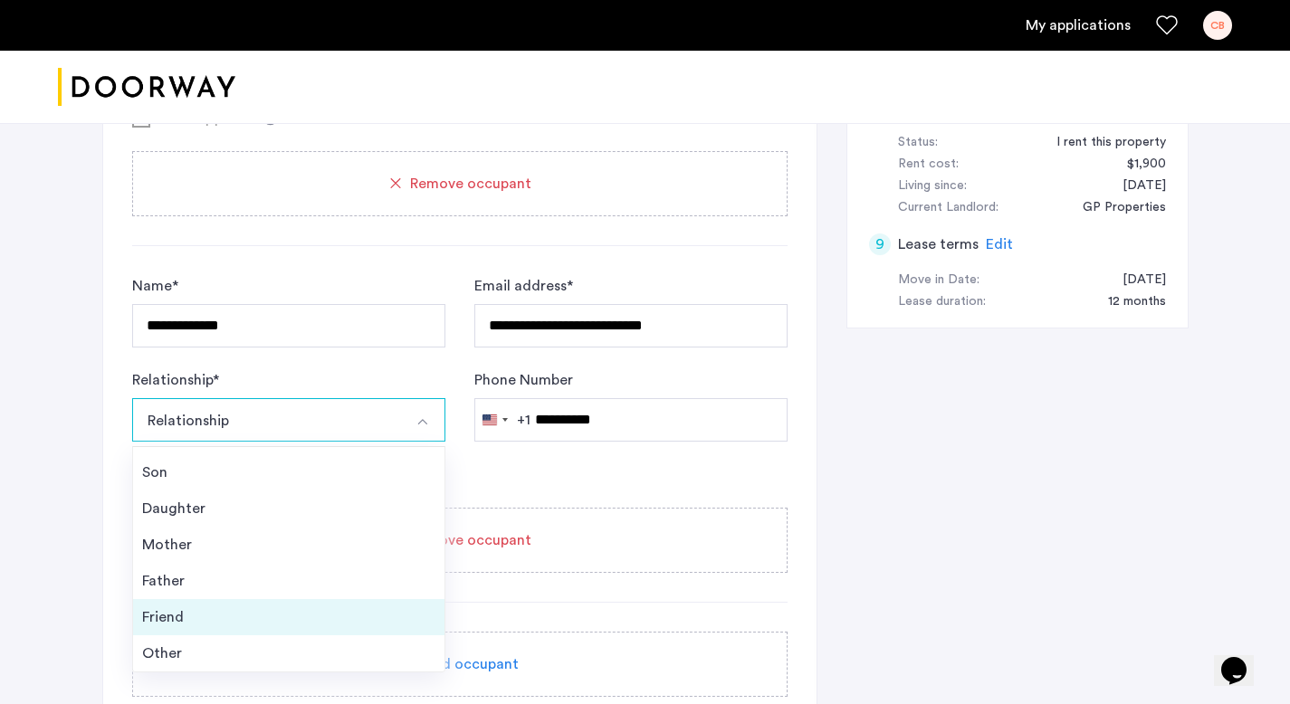
click at [284, 607] on div "Friend" at bounding box center [288, 618] width 293 height 22
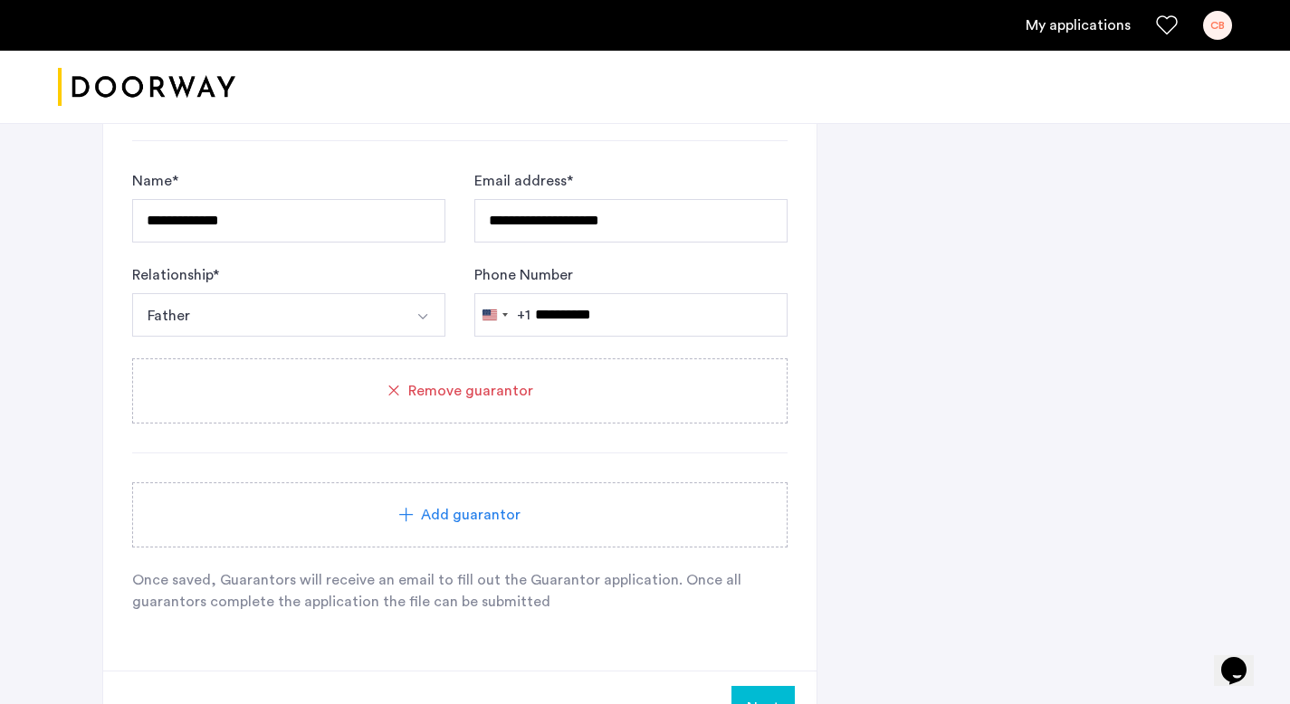
scroll to position [2038, 0]
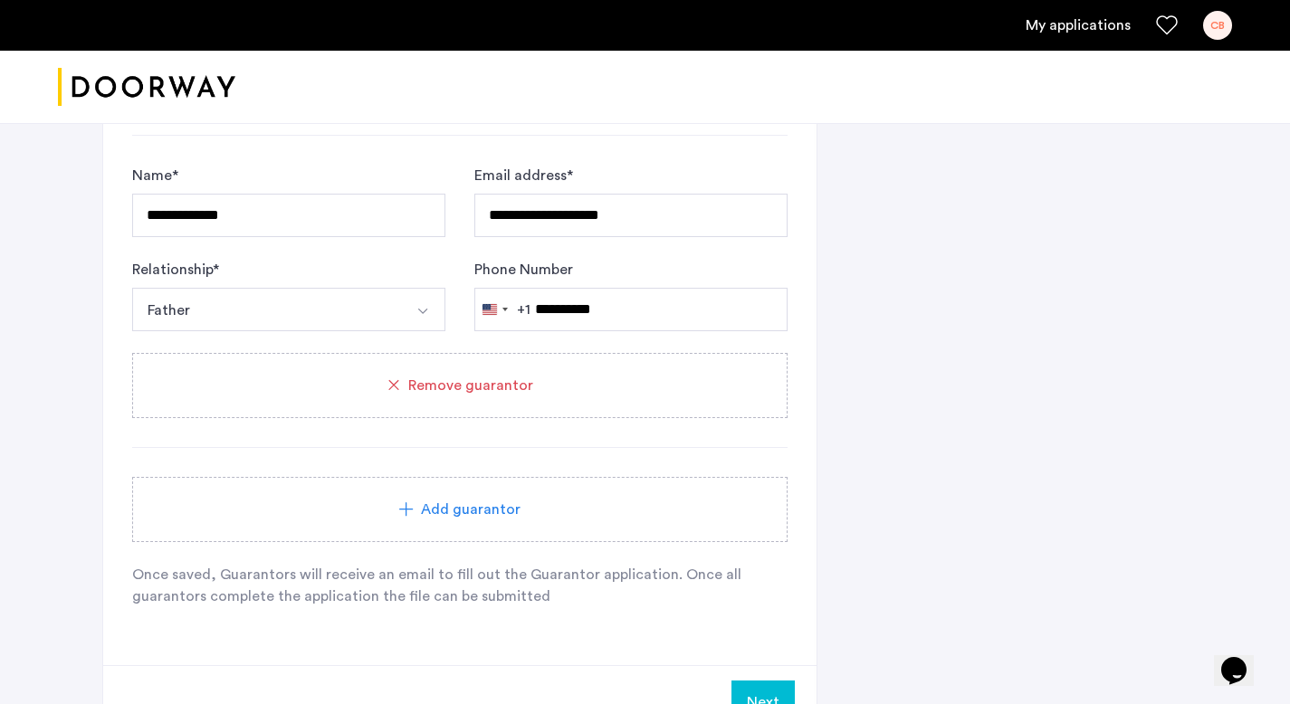
click at [753, 681] on button "Next" at bounding box center [763, 702] width 63 height 43
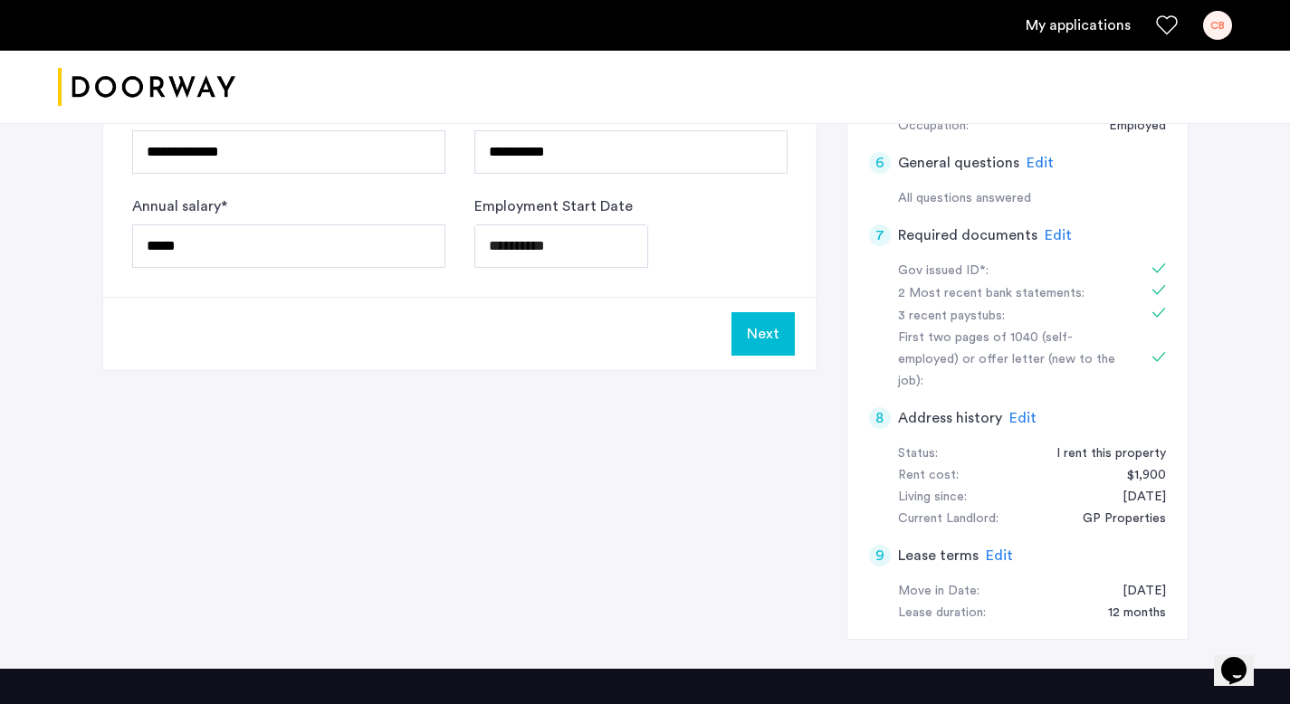
scroll to position [766, 0]
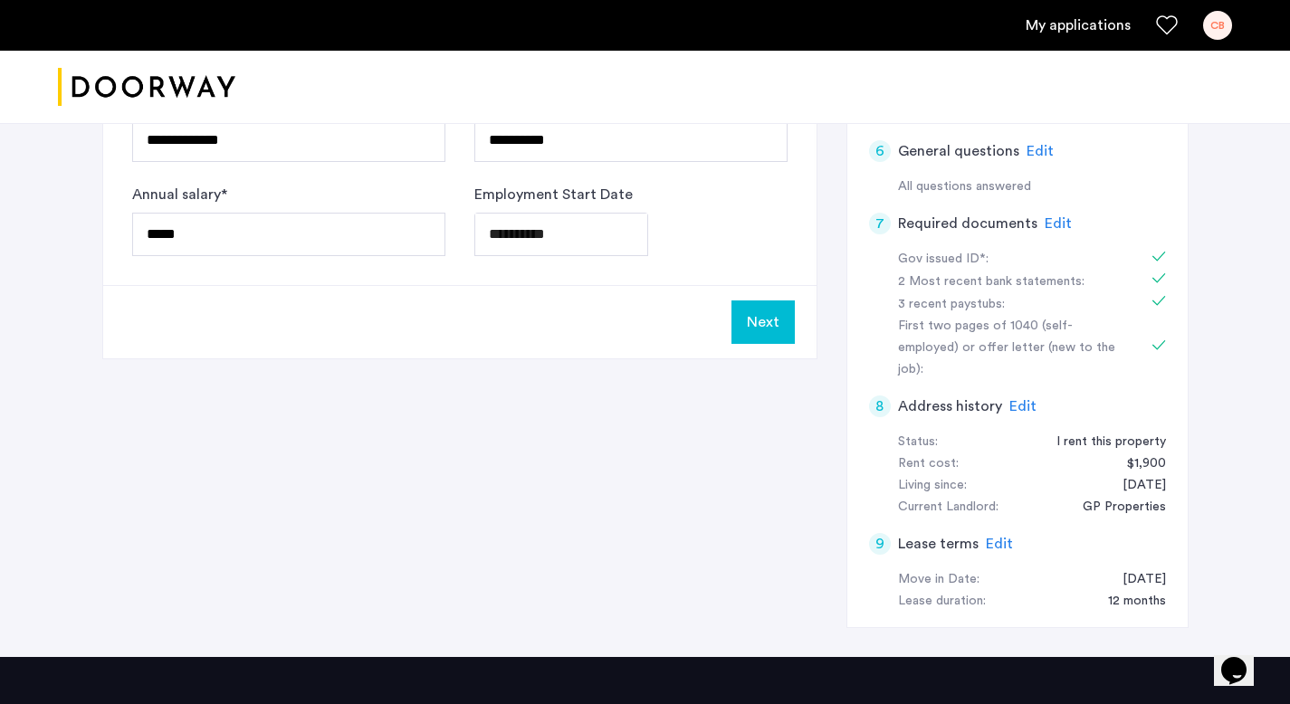
click at [795, 285] on div "Next" at bounding box center [459, 321] width 713 height 73
click at [773, 301] on button "Next" at bounding box center [763, 322] width 63 height 43
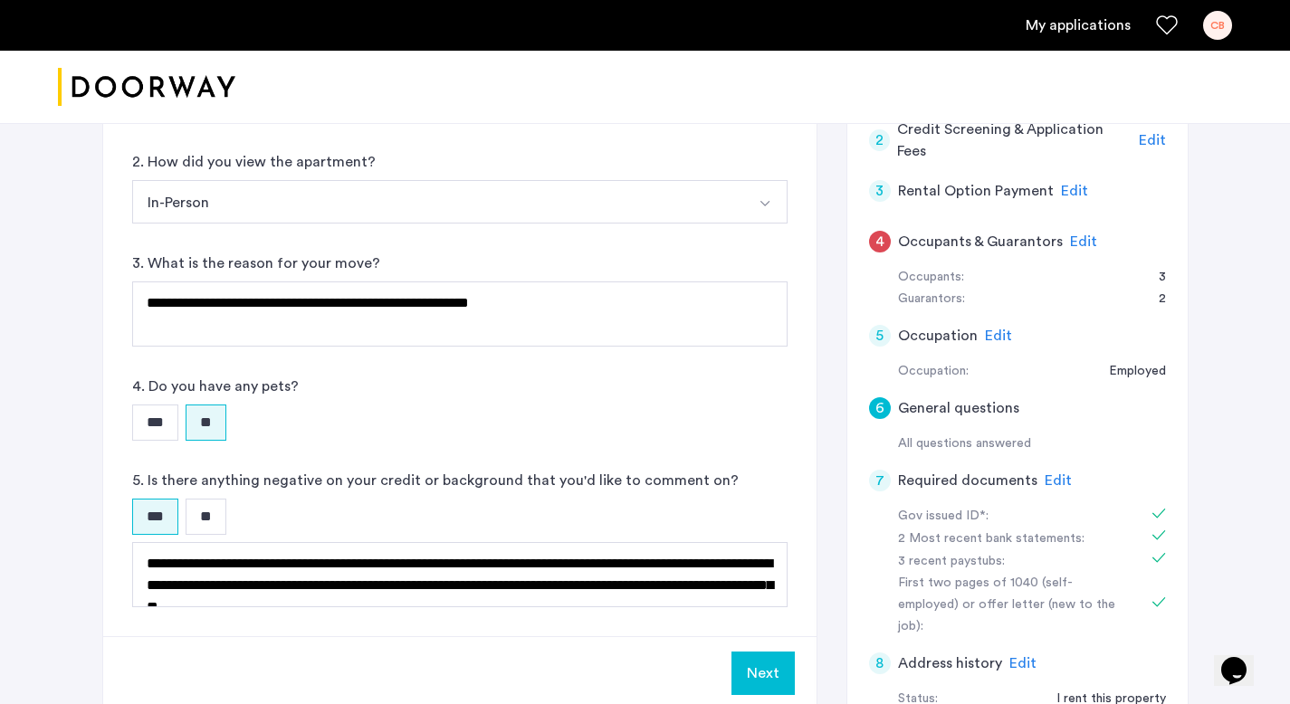
scroll to position [501, 0]
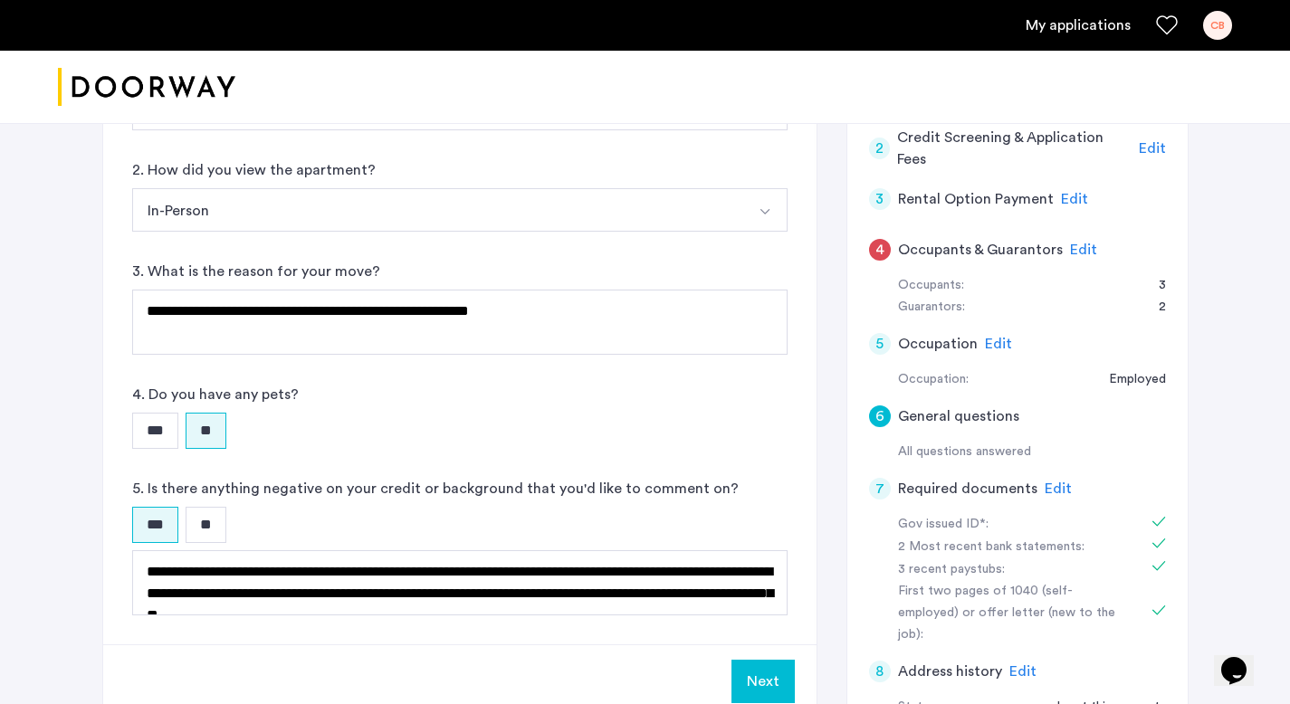
click at [1058, 482] on span "Edit" at bounding box center [1058, 489] width 27 height 14
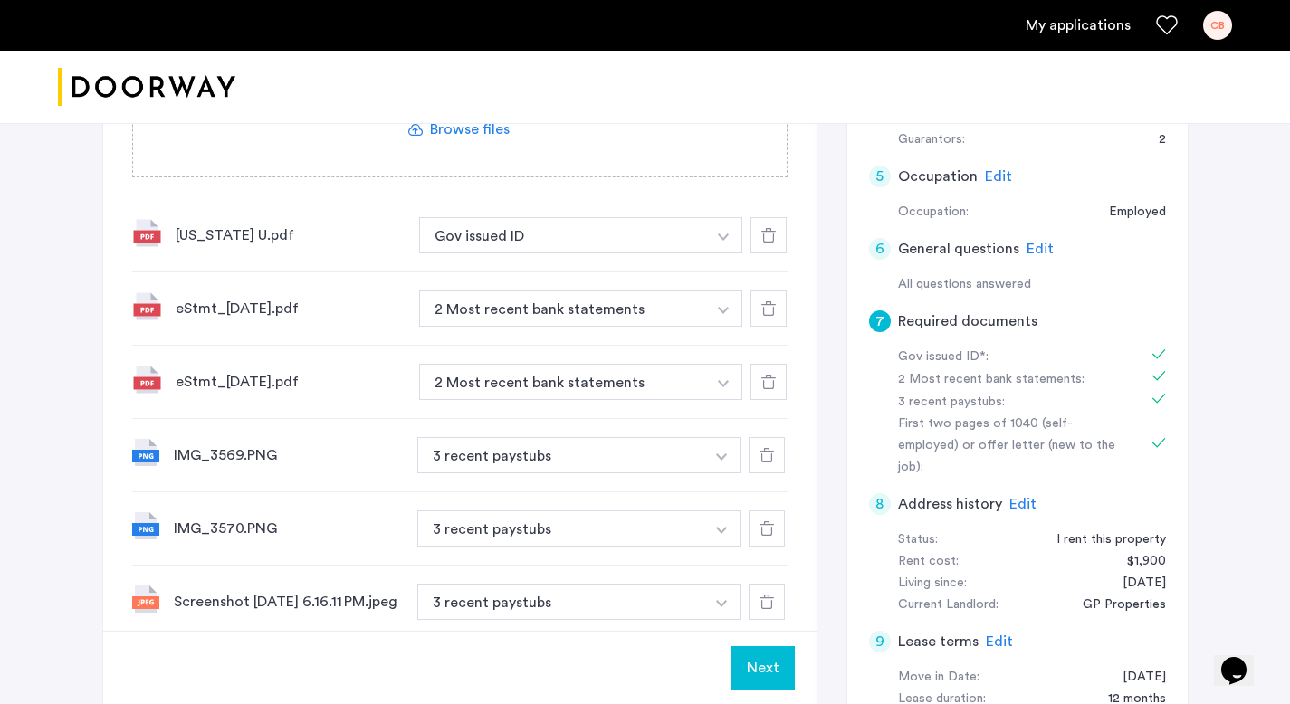
scroll to position [675, 0]
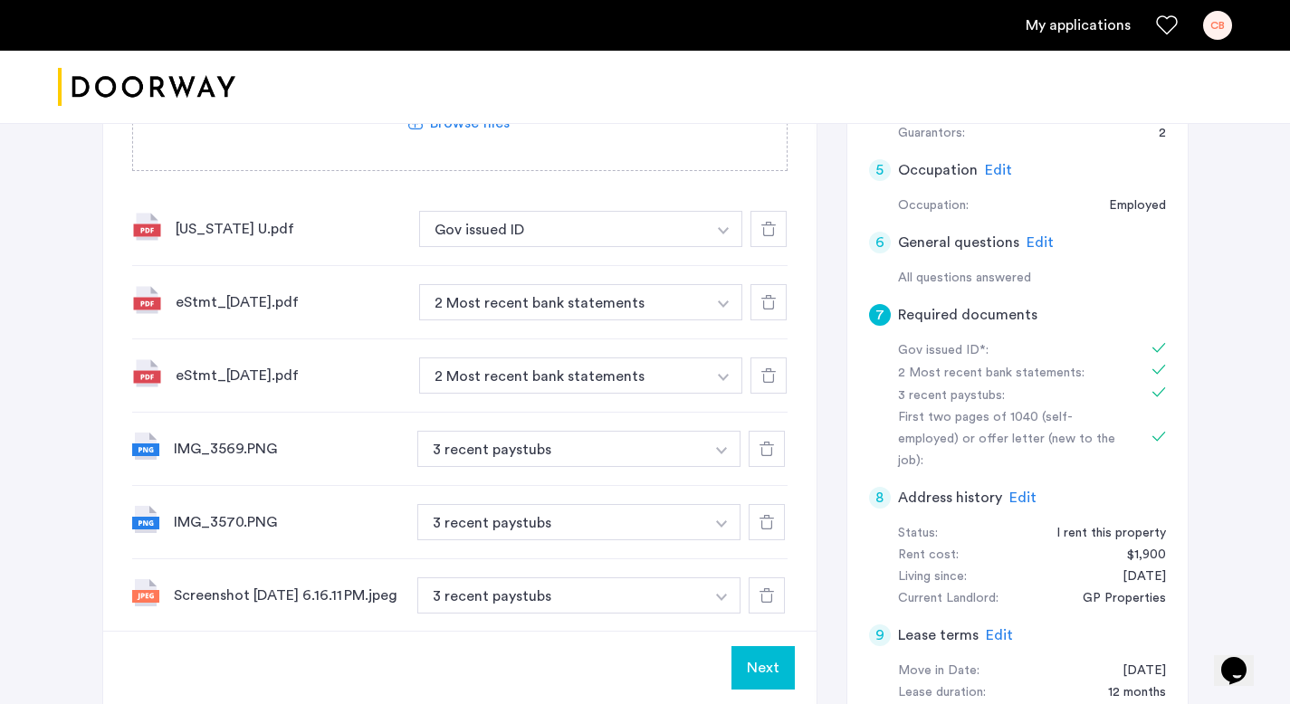
click at [263, 292] on div "eStmt_[DATE].pdf" at bounding box center [290, 303] width 229 height 22
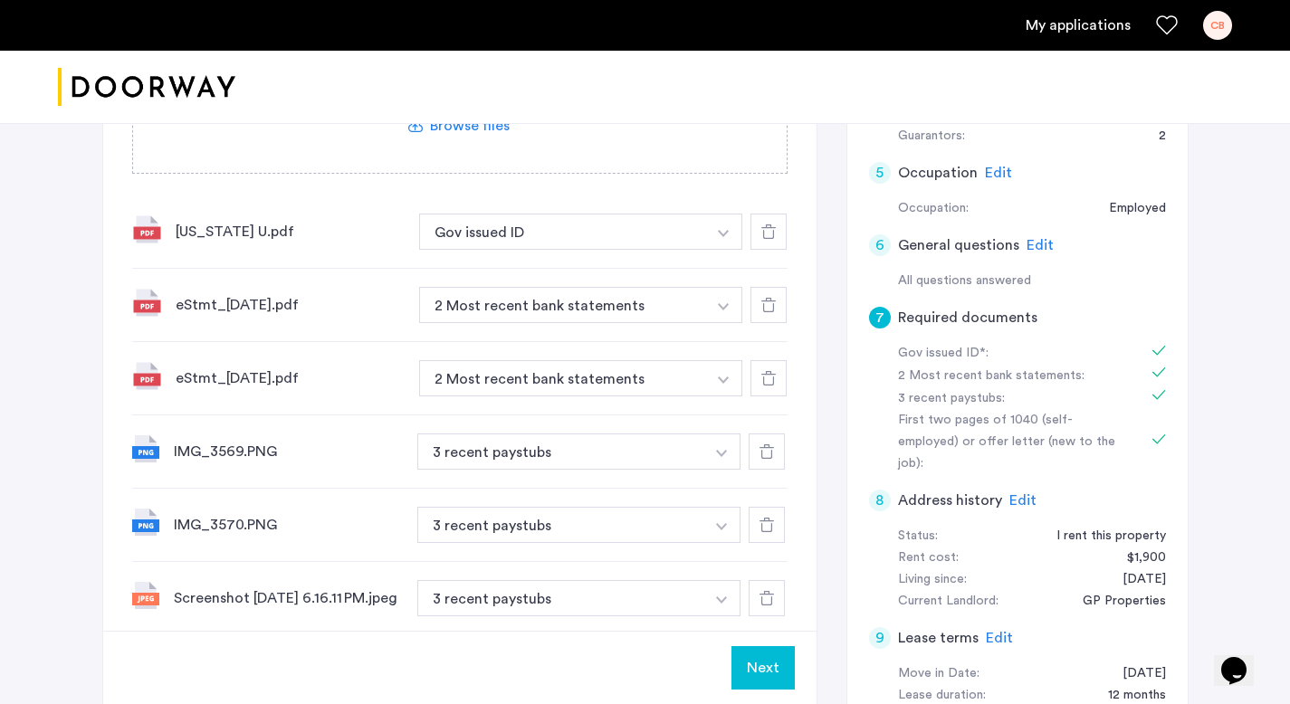
scroll to position [665, 0]
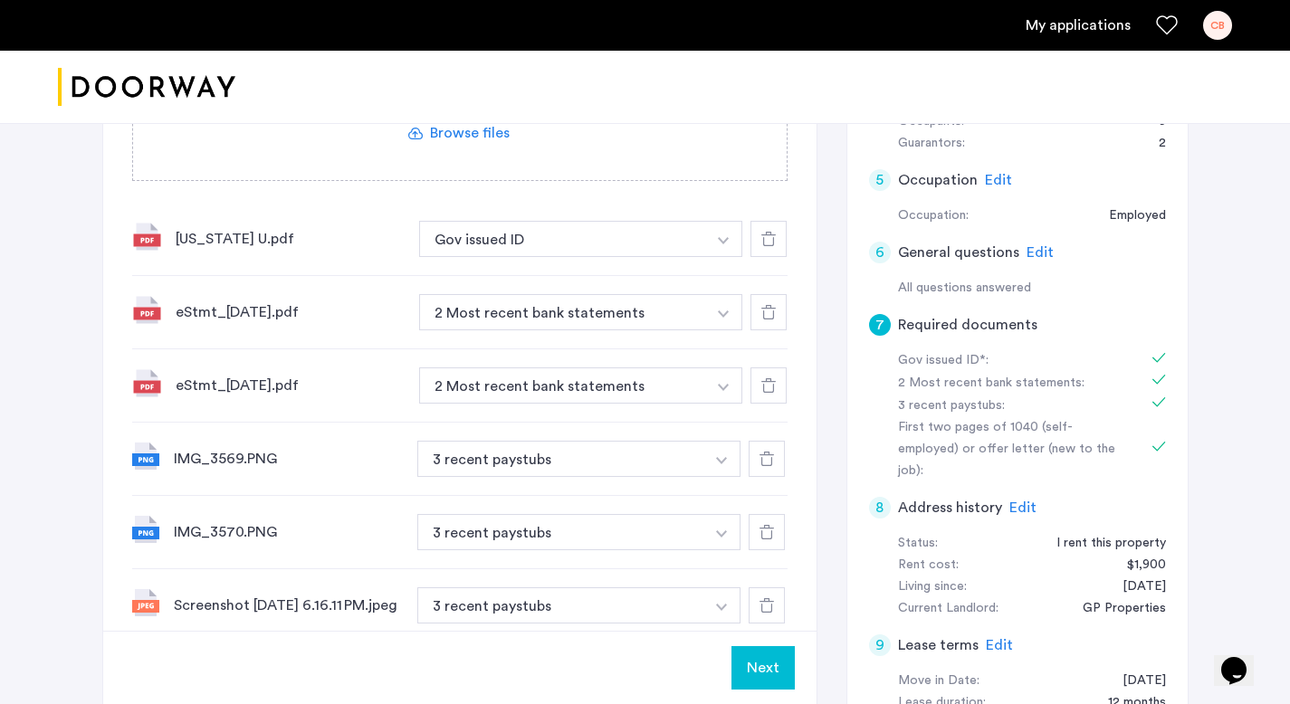
click at [709, 257] on button "button" at bounding box center [723, 239] width 37 height 36
click at [709, 588] on button "button" at bounding box center [722, 606] width 37 height 36
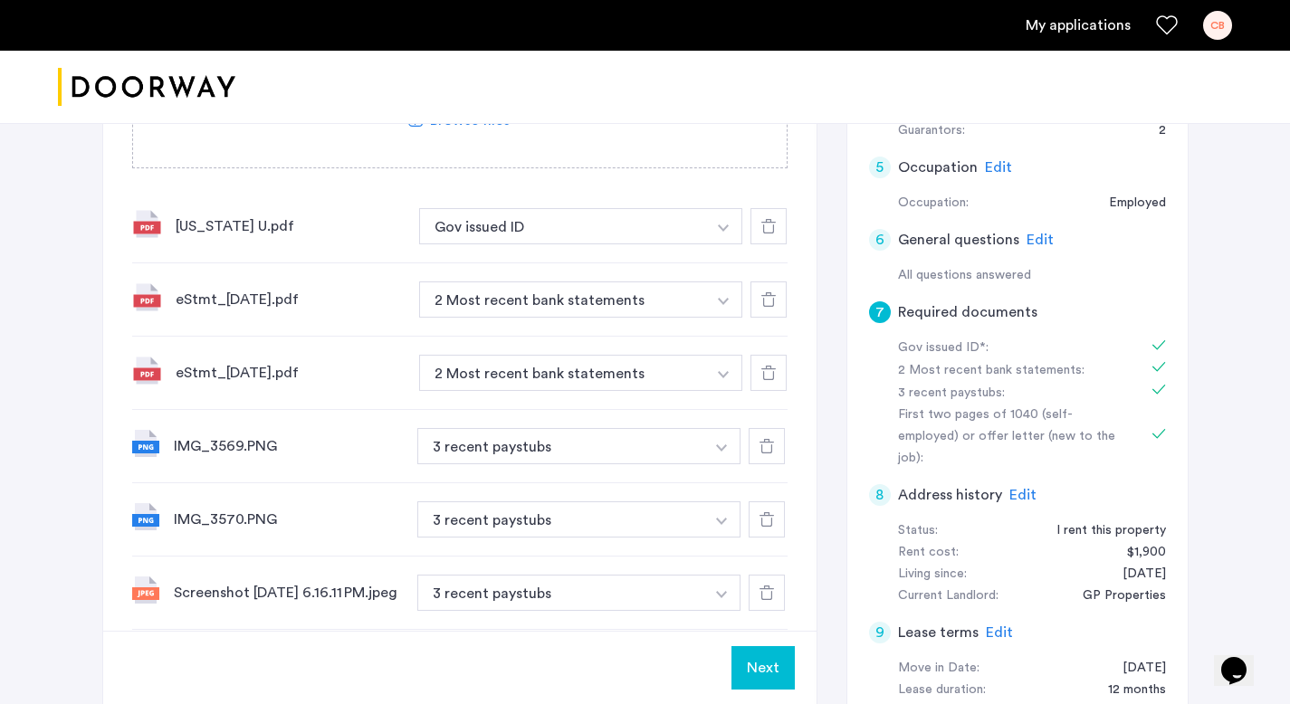
scroll to position [696, 0]
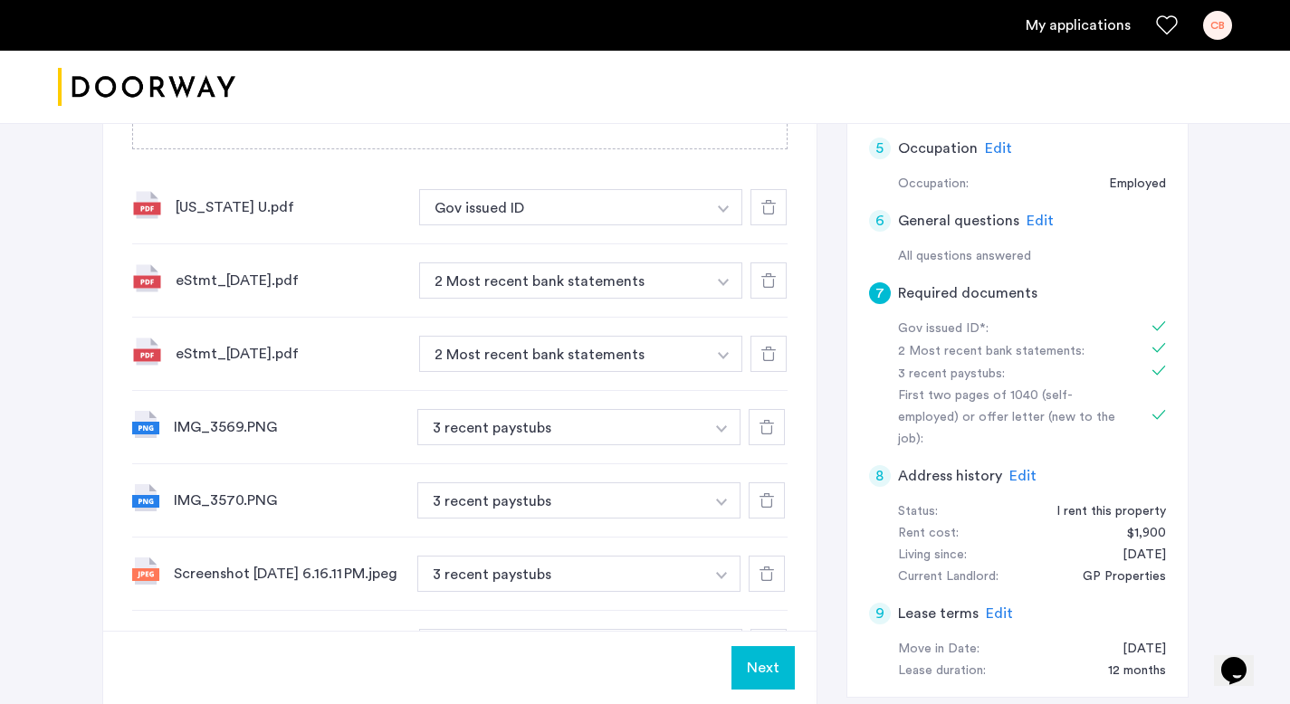
click at [242, 416] on div "IMG_3569.PNG" at bounding box center [288, 427] width 229 height 22
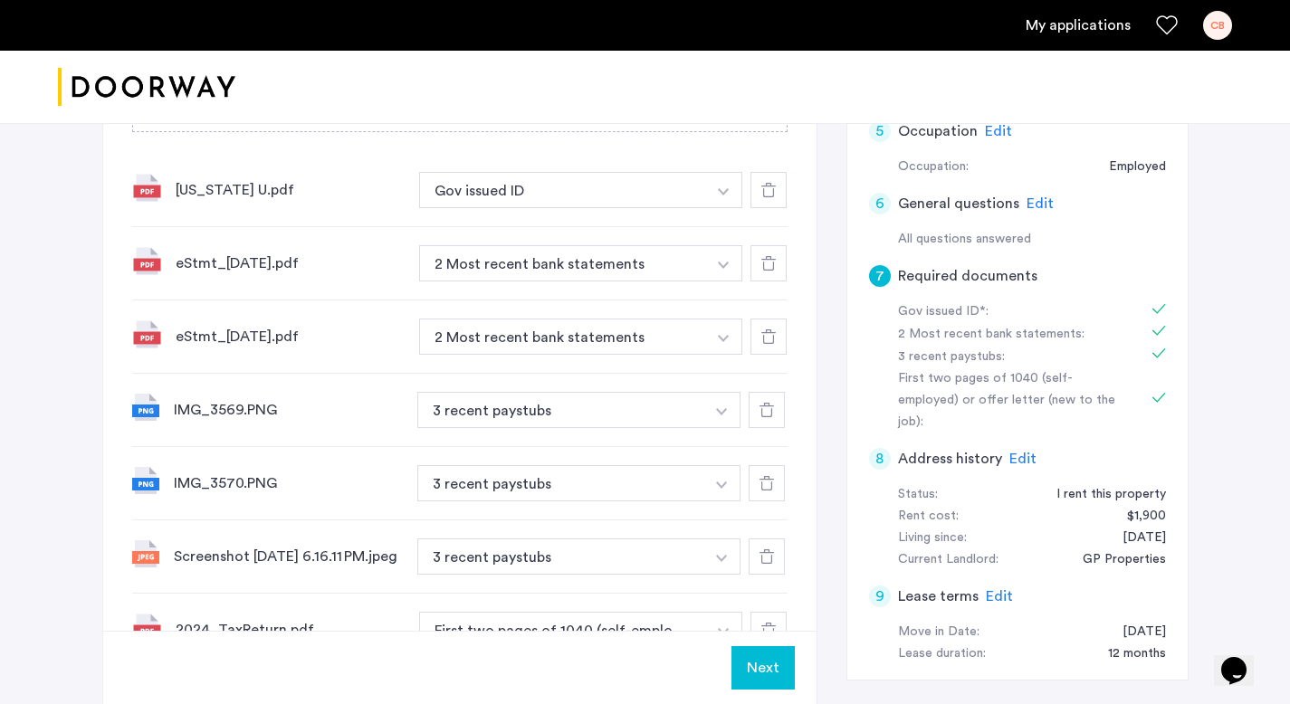
scroll to position [710, 0]
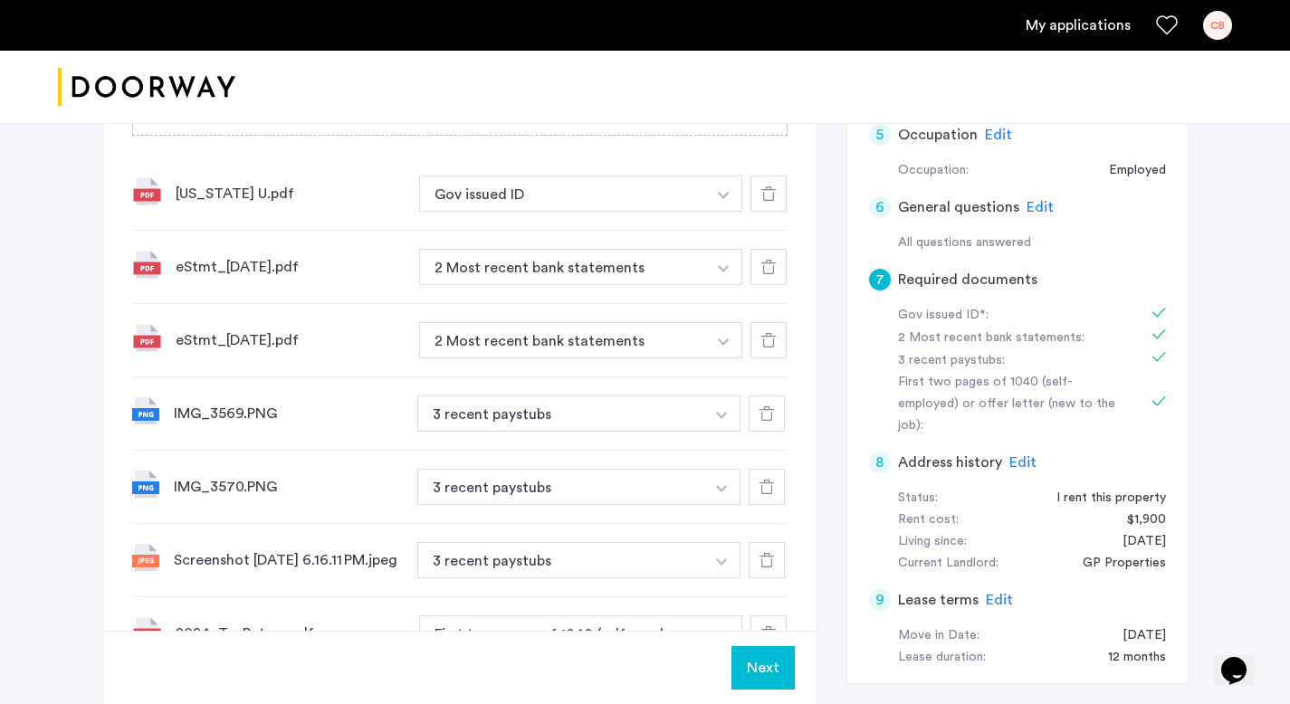
click at [783, 670] on button "Next" at bounding box center [763, 667] width 63 height 43
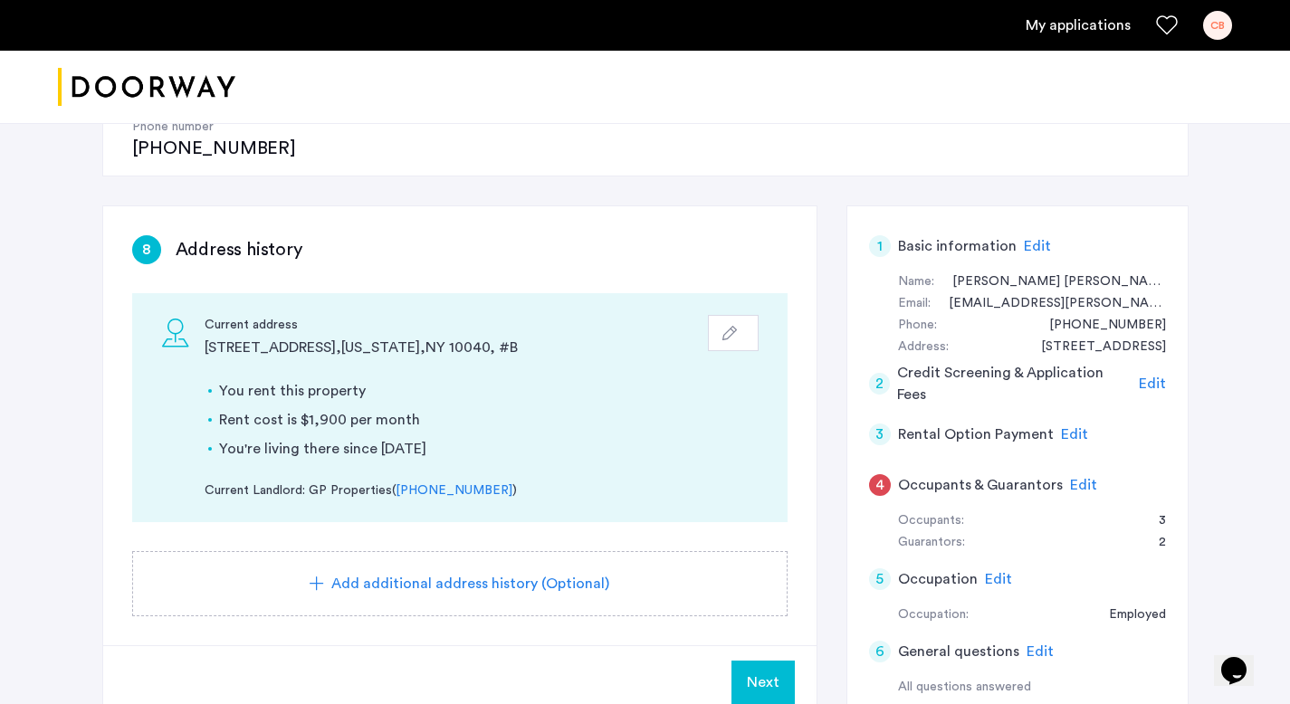
scroll to position [287, 0]
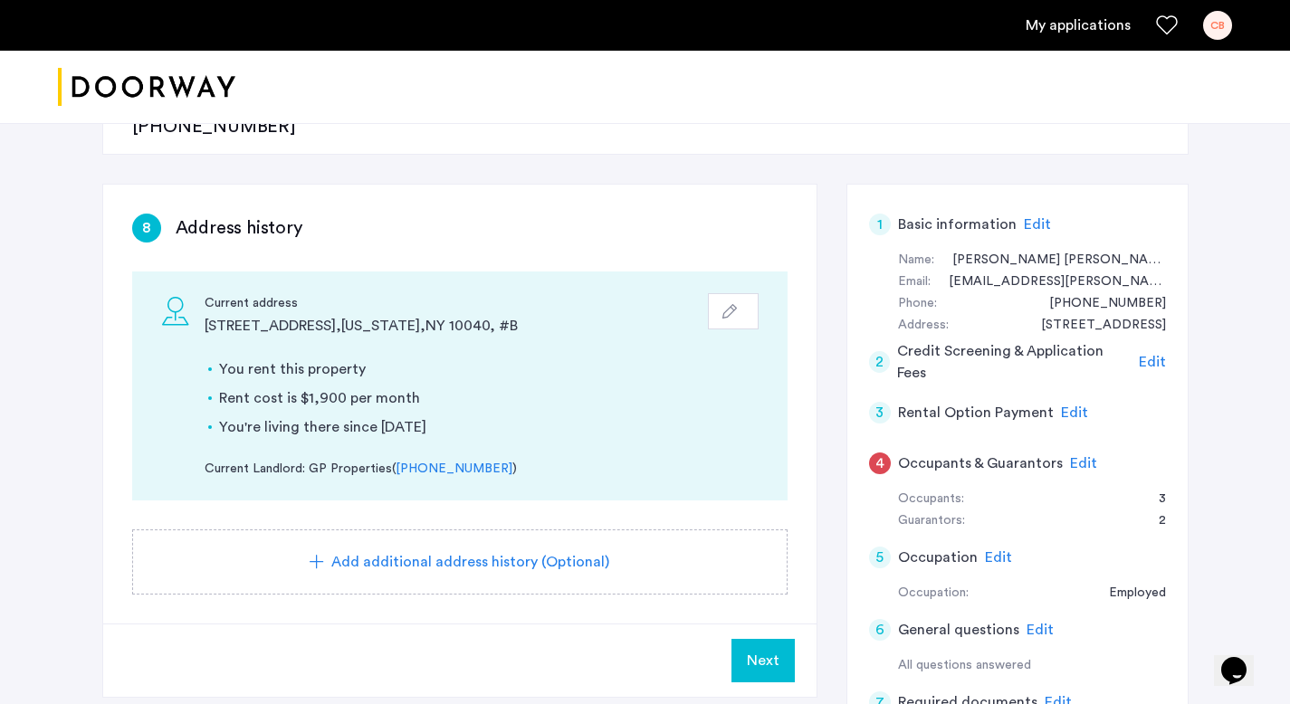
click at [749, 650] on span "Next" at bounding box center [763, 661] width 33 height 22
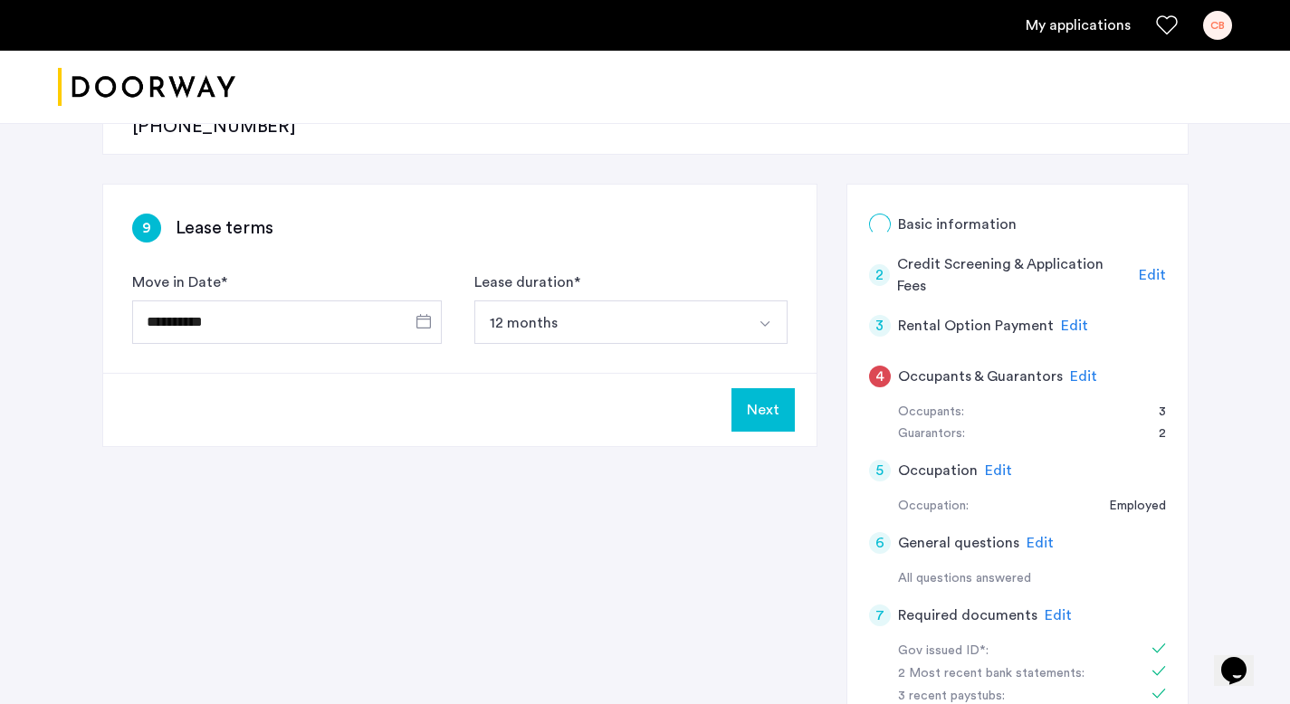
scroll to position [0, 0]
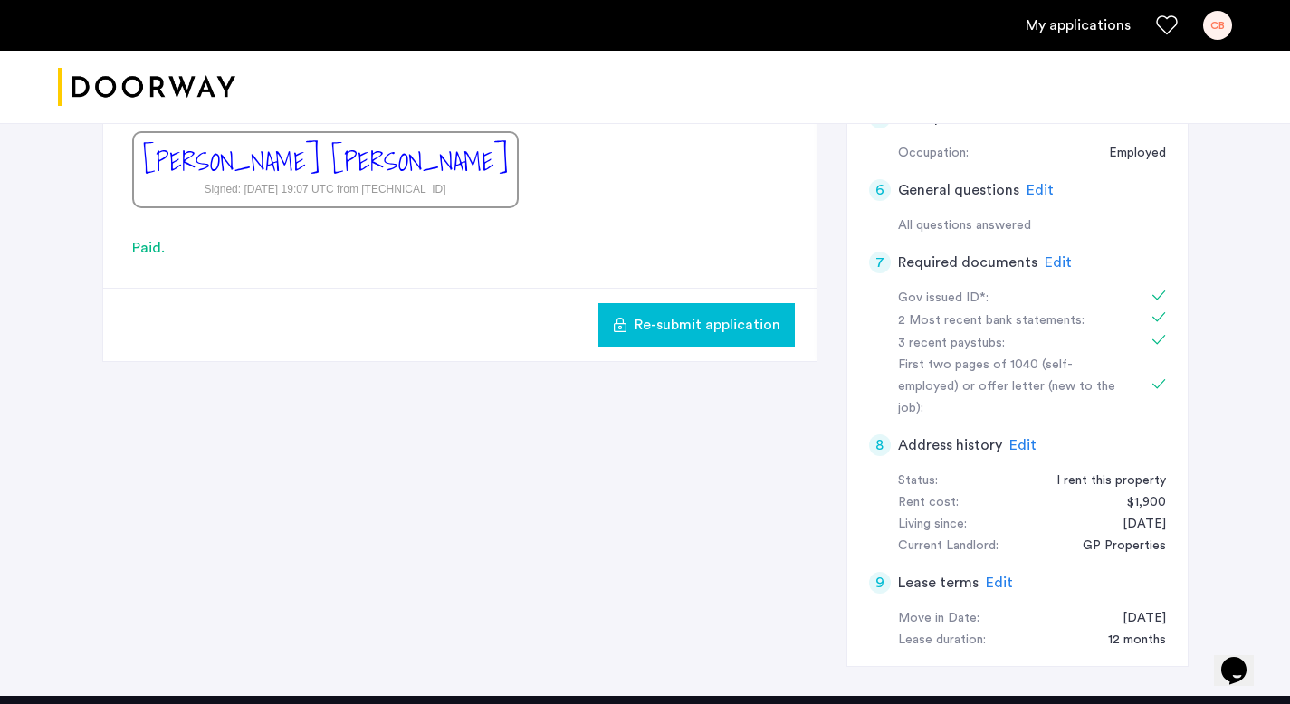
scroll to position [725, 0]
